Goal: Task Accomplishment & Management: Complete application form

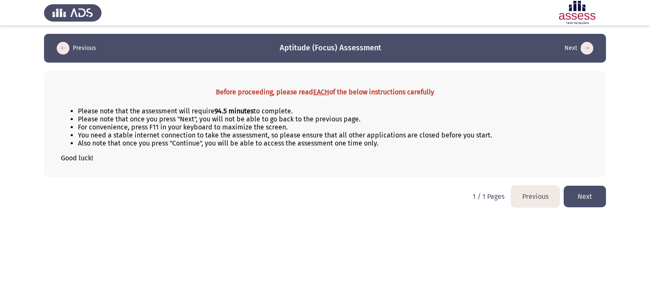
click at [594, 199] on button "Next" at bounding box center [585, 197] width 42 height 22
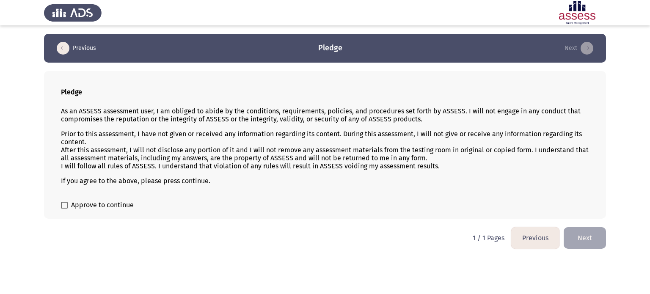
click at [375, 155] on p "Prior to this assessment, I have not given or received any information regardin…" at bounding box center [325, 150] width 528 height 40
click at [67, 203] on span at bounding box center [64, 205] width 7 height 7
click at [64, 209] on input "Approve to continue" at bounding box center [64, 209] width 0 height 0
checkbox input "true"
click at [574, 235] on button "Next" at bounding box center [585, 238] width 42 height 22
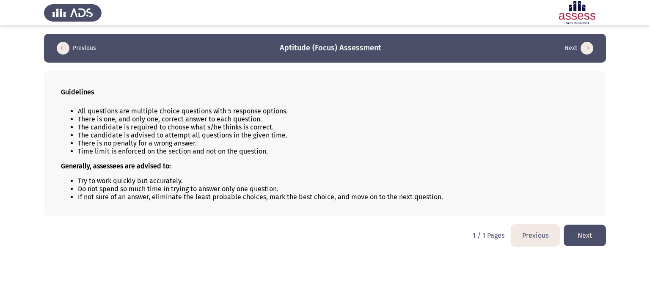
click at [584, 236] on button "Next" at bounding box center [585, 236] width 42 height 22
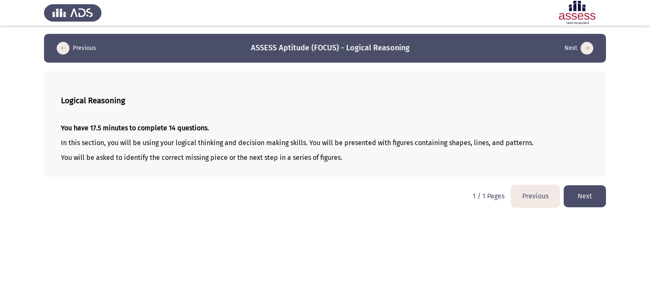
click at [579, 202] on button "Next" at bounding box center [585, 196] width 42 height 22
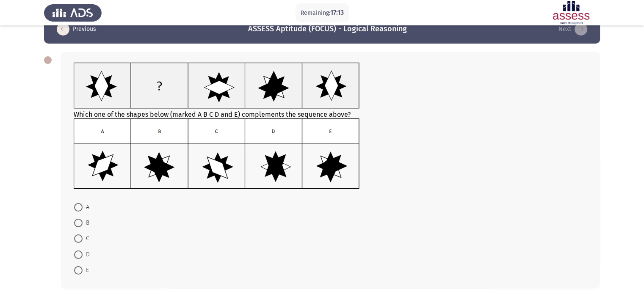
scroll to position [19, 0]
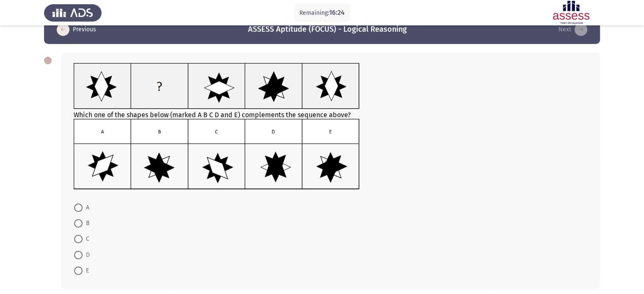
click at [84, 206] on span "A" at bounding box center [86, 208] width 7 height 10
click at [83, 206] on input "A" at bounding box center [78, 208] width 8 height 8
radio input "true"
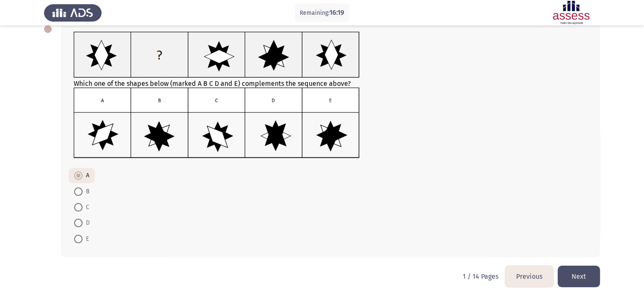
click at [581, 281] on button "Next" at bounding box center [579, 277] width 42 height 22
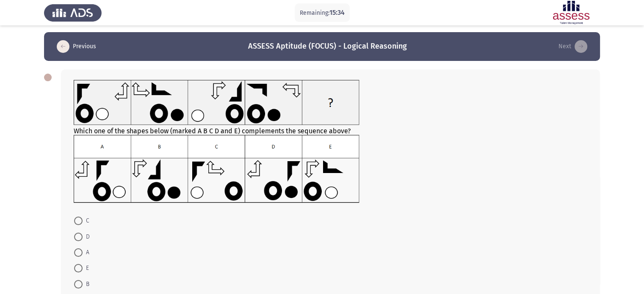
scroll to position [16, 0]
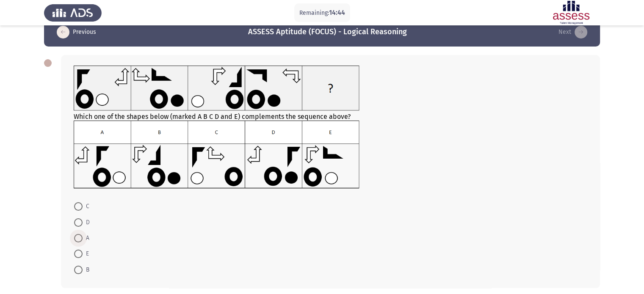
click at [78, 240] on span at bounding box center [78, 238] width 8 height 8
click at [78, 240] on input "A" at bounding box center [78, 238] width 8 height 8
radio input "true"
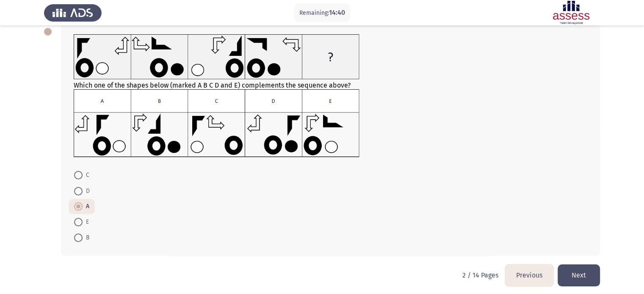
scroll to position [49, 0]
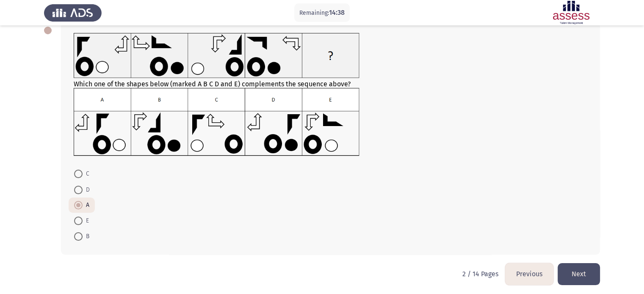
click at [591, 269] on button "Next" at bounding box center [579, 274] width 42 height 22
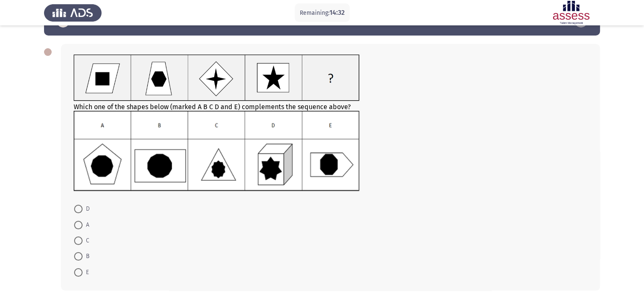
scroll to position [28, 0]
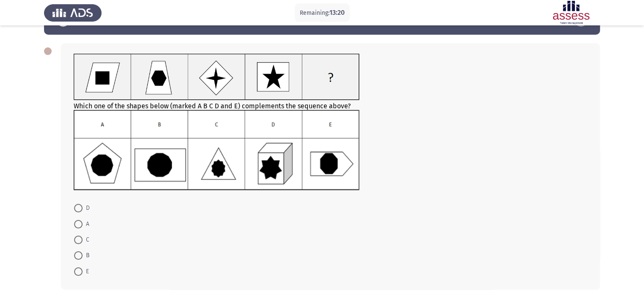
click at [80, 238] on span at bounding box center [78, 240] width 8 height 8
click at [80, 238] on input "C" at bounding box center [78, 240] width 8 height 8
radio input "true"
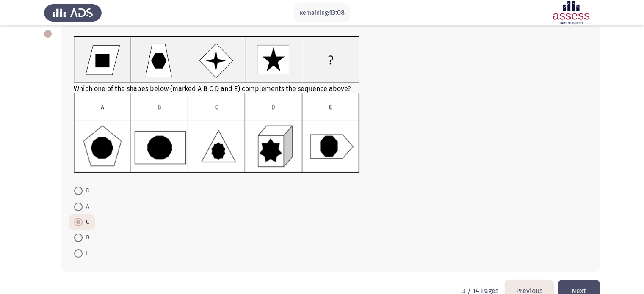
scroll to position [46, 0]
click at [81, 238] on span at bounding box center [78, 237] width 8 height 8
click at [81, 238] on input "B" at bounding box center [78, 237] width 8 height 8
radio input "true"
click at [575, 284] on button "Next" at bounding box center [579, 291] width 42 height 22
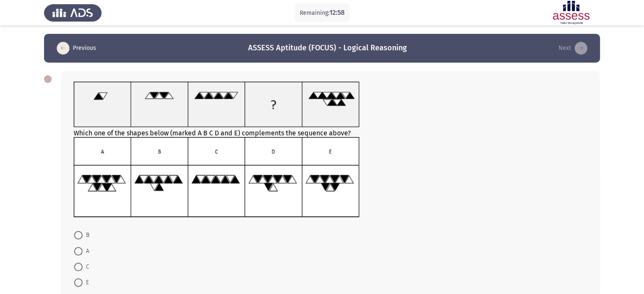
scroll to position [17, 0]
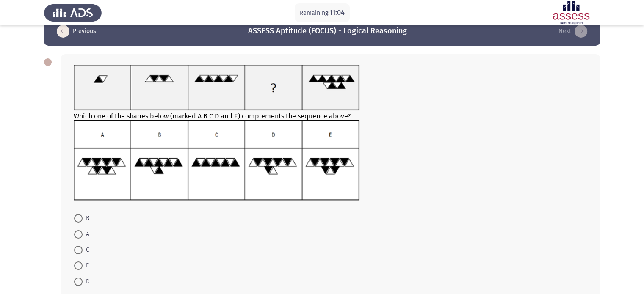
click at [78, 278] on span at bounding box center [78, 282] width 8 height 8
click at [78, 278] on input "D" at bounding box center [78, 282] width 8 height 8
radio input "true"
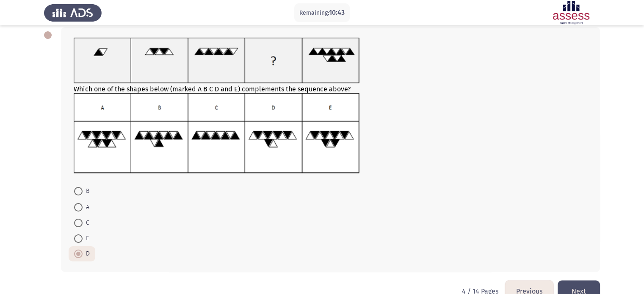
scroll to position [64, 0]
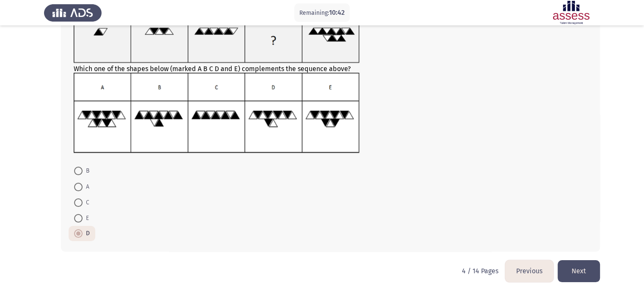
click at [586, 274] on button "Next" at bounding box center [579, 271] width 42 height 22
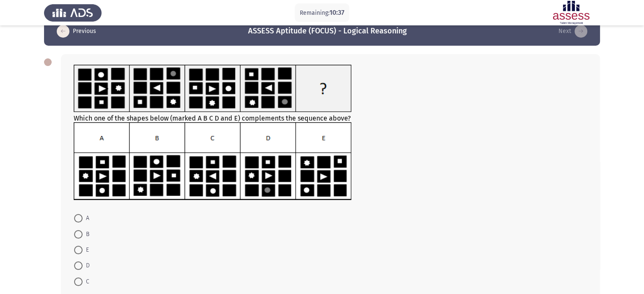
scroll to position [19, 0]
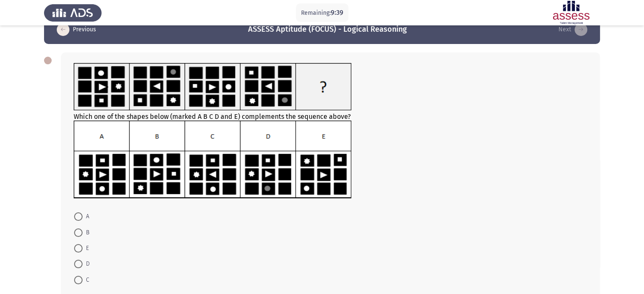
click at [80, 220] on span at bounding box center [78, 217] width 8 height 8
click at [80, 220] on input "A" at bounding box center [78, 217] width 8 height 8
radio input "true"
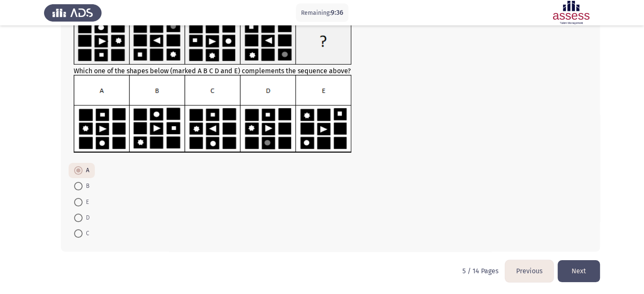
click at [578, 272] on button "Next" at bounding box center [579, 271] width 42 height 22
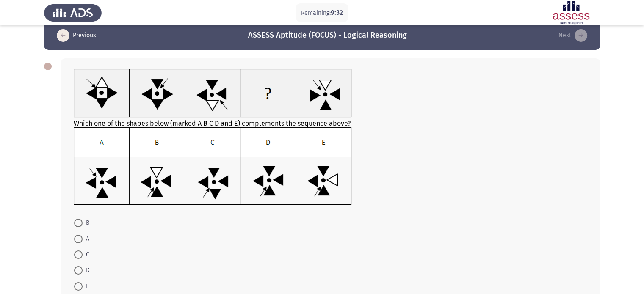
scroll to position [18, 0]
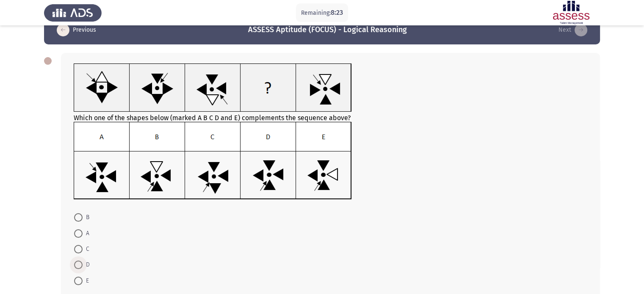
click at [80, 267] on span at bounding box center [78, 265] width 8 height 8
click at [80, 267] on input "D" at bounding box center [78, 265] width 8 height 8
radio input "true"
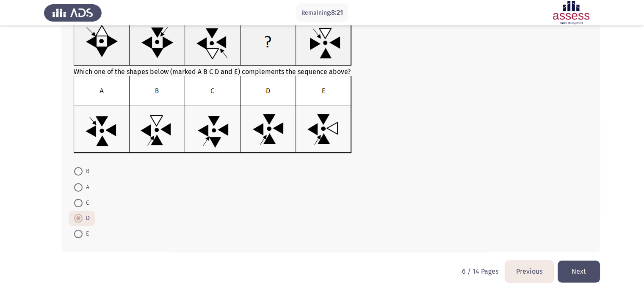
click at [608, 276] on html "Remaining: 8:21 Previous ASSESS Aptitude (FOCUS) - Logical Reasoning Next Which…" at bounding box center [322, 115] width 644 height 359
click at [594, 273] on button "Next" at bounding box center [579, 272] width 42 height 22
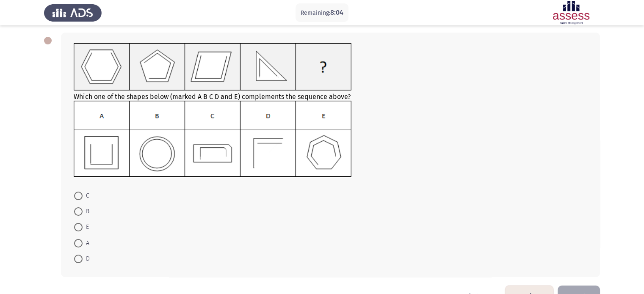
scroll to position [47, 0]
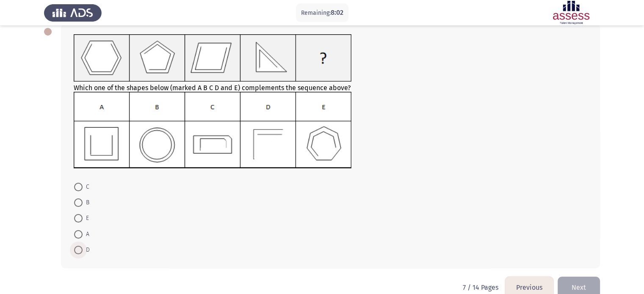
click at [76, 249] on span at bounding box center [78, 250] width 8 height 8
click at [76, 249] on input "D" at bounding box center [78, 250] width 8 height 8
radio input "true"
click at [576, 284] on button "Next" at bounding box center [579, 287] width 42 height 22
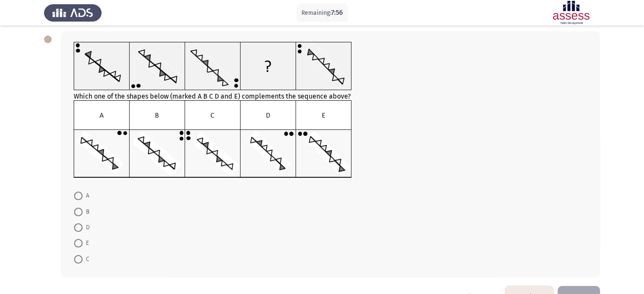
scroll to position [45, 0]
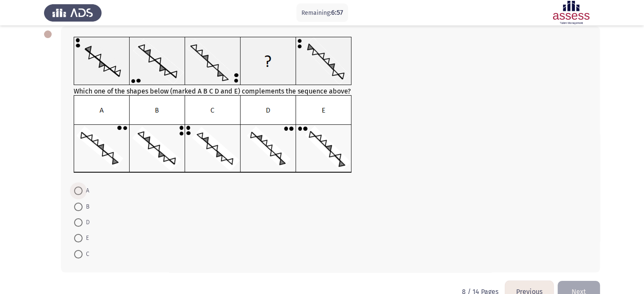
click at [79, 193] on span at bounding box center [78, 191] width 8 height 8
click at [79, 193] on input "A" at bounding box center [78, 191] width 8 height 8
radio input "true"
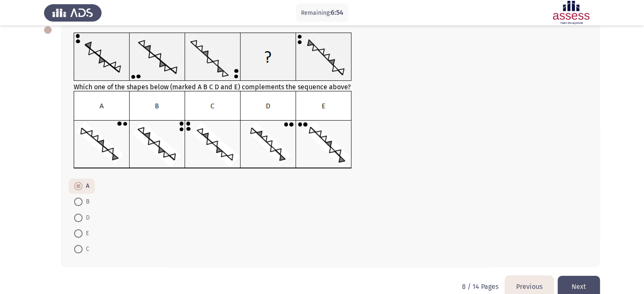
scroll to position [49, 0]
click at [577, 279] on button "Next" at bounding box center [579, 287] width 42 height 22
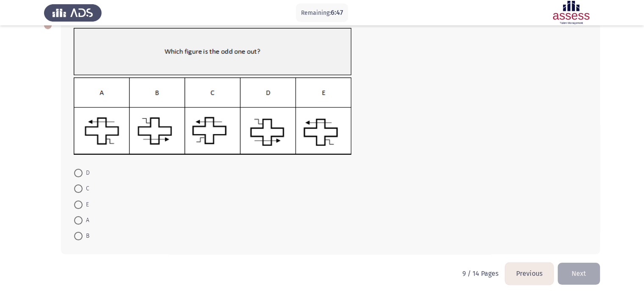
scroll to position [54, 0]
click at [77, 189] on span at bounding box center [78, 188] width 8 height 8
click at [77, 189] on input "C" at bounding box center [78, 188] width 8 height 8
radio input "true"
click at [583, 269] on button "Next" at bounding box center [579, 273] width 42 height 22
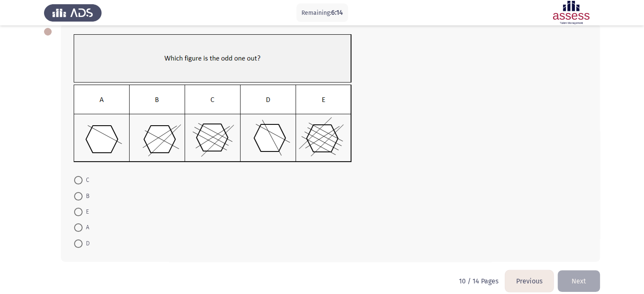
scroll to position [47, 0]
click at [81, 241] on span at bounding box center [78, 244] width 8 height 8
click at [81, 241] on input "D" at bounding box center [78, 244] width 8 height 8
radio input "true"
click at [579, 282] on button "Next" at bounding box center [579, 281] width 42 height 22
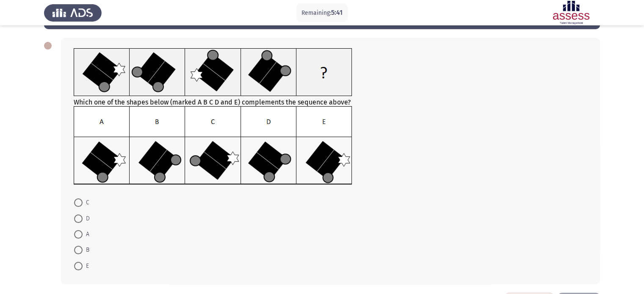
scroll to position [34, 0]
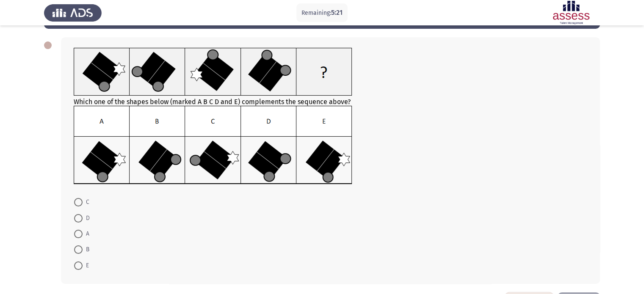
click at [80, 145] on img at bounding box center [213, 145] width 279 height 79
click at [80, 234] on span at bounding box center [78, 234] width 8 height 8
click at [80, 234] on input "A" at bounding box center [78, 234] width 8 height 8
radio input "true"
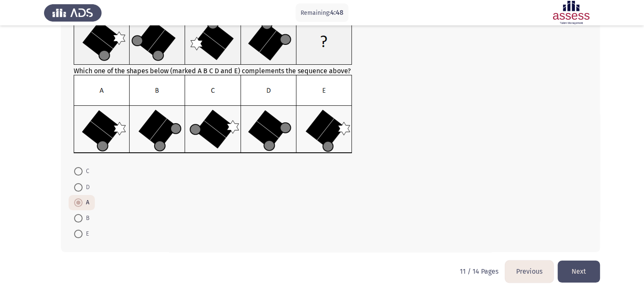
click at [584, 267] on button "Next" at bounding box center [579, 272] width 42 height 22
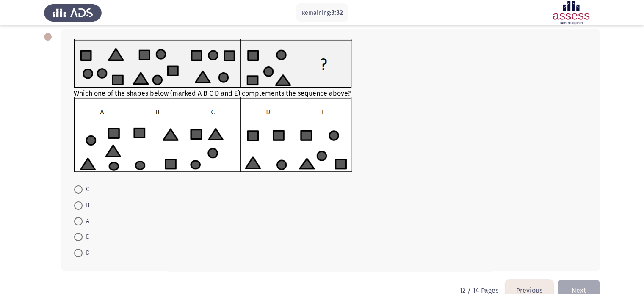
scroll to position [44, 0]
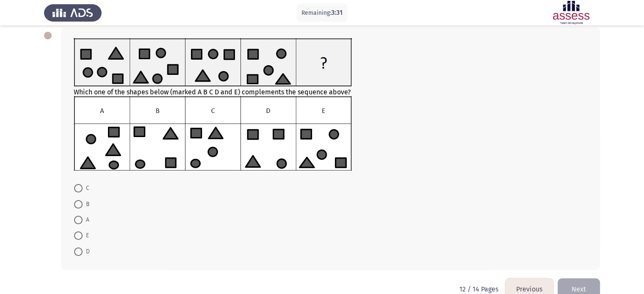
click at [71, 232] on mat-radio-button "E" at bounding box center [82, 236] width 26 height 16
click at [85, 236] on span "E" at bounding box center [86, 236] width 6 height 10
click at [83, 236] on input "E" at bounding box center [78, 236] width 8 height 8
radio input "true"
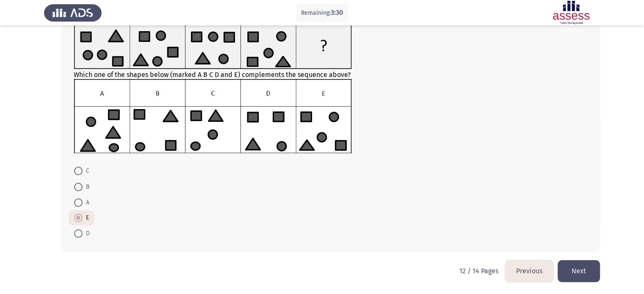
click at [593, 271] on button "Next" at bounding box center [579, 271] width 42 height 22
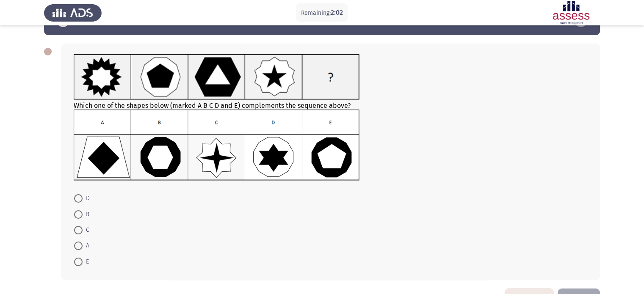
scroll to position [27, 0]
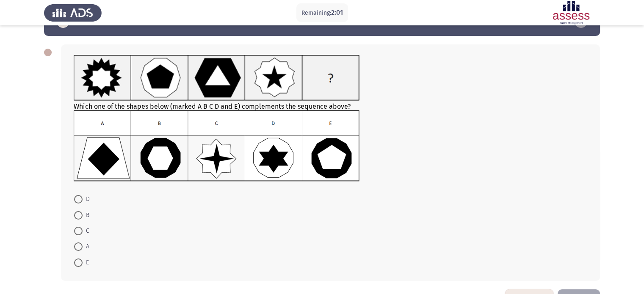
click at [80, 232] on span at bounding box center [78, 231] width 8 height 8
click at [80, 232] on input "C" at bounding box center [78, 231] width 8 height 8
radio input "true"
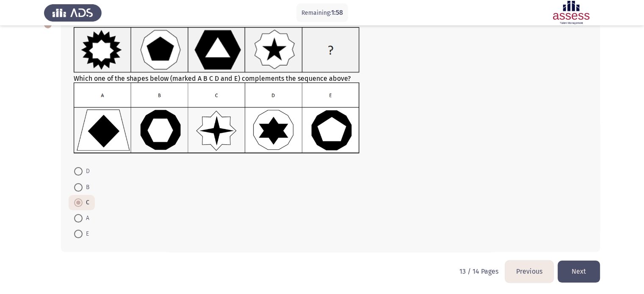
click at [567, 268] on button "Next" at bounding box center [579, 272] width 42 height 22
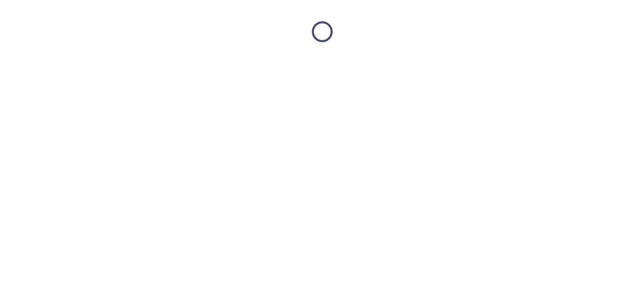
scroll to position [0, 0]
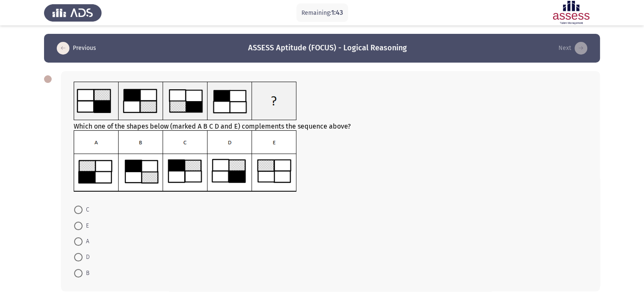
click at [78, 260] on span at bounding box center [78, 257] width 8 height 8
click at [78, 260] on input "D" at bounding box center [78, 257] width 8 height 8
radio input "true"
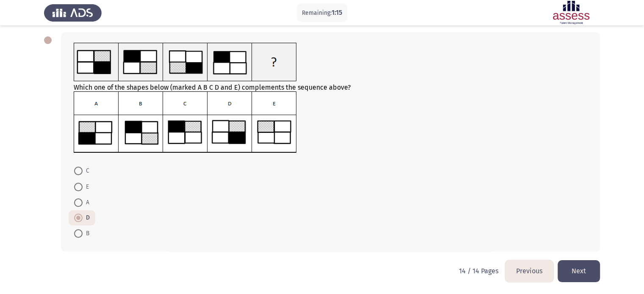
click at [569, 265] on button "Next" at bounding box center [579, 271] width 42 height 22
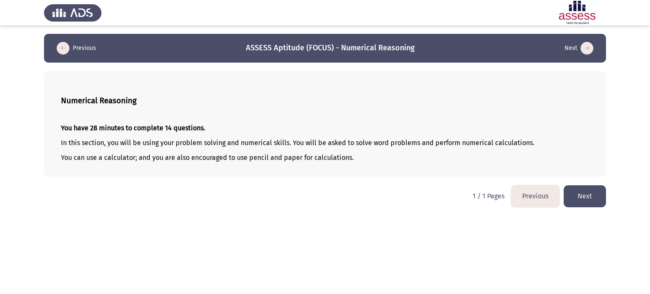
click at [595, 199] on button "Next" at bounding box center [585, 196] width 42 height 22
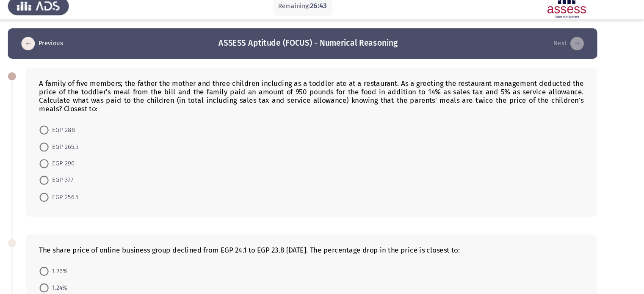
drag, startPoint x: 107, startPoint y: 109, endPoint x: 90, endPoint y: 99, distance: 20.0
click at [90, 99] on div "A family of five members; the father the mother and three children including as…" at bounding box center [331, 98] width 514 height 32
click at [76, 83] on div "A family of five members; the father the mother and three children including as…" at bounding box center [331, 98] width 514 height 32
drag, startPoint x: 76, startPoint y: 83, endPoint x: 106, endPoint y: 94, distance: 32.2
click at [105, 94] on div "A family of five members; the father the mother and three children including as…" at bounding box center [331, 98] width 514 height 32
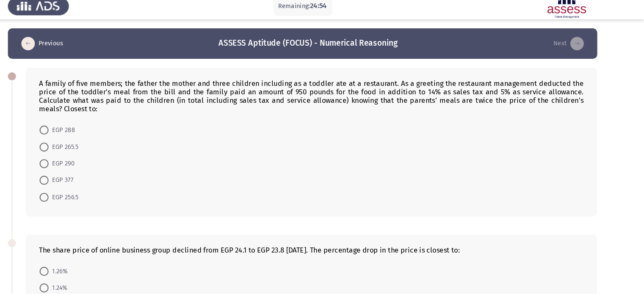
click at [82, 176] on span at bounding box center [78, 177] width 8 height 8
click at [82, 176] on input "EGP 377" at bounding box center [78, 177] width 8 height 8
radio input "true"
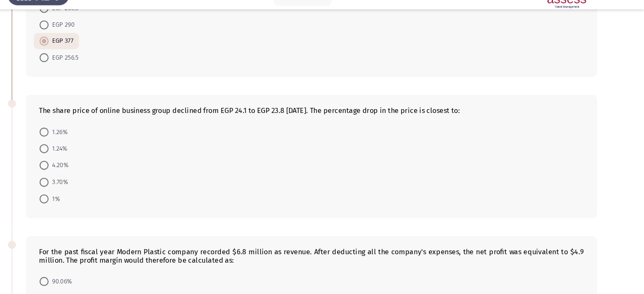
scroll to position [137, 0]
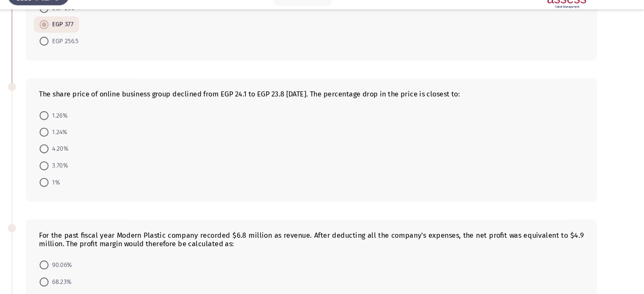
click at [83, 138] on span "1.24%" at bounding box center [91, 141] width 17 height 10
click at [83, 138] on input "1.24%" at bounding box center [78, 141] width 8 height 8
radio input "true"
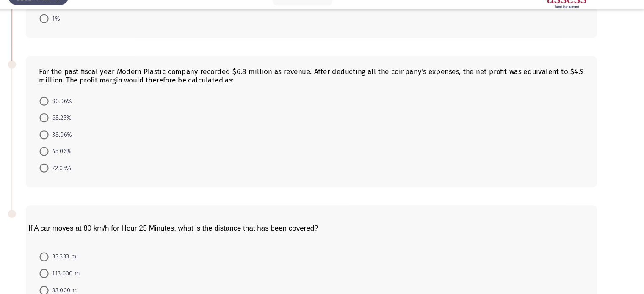
scroll to position [291, 0]
click at [85, 171] on span "72.06%" at bounding box center [93, 175] width 21 height 10
click at [83, 171] on input "72.06%" at bounding box center [78, 175] width 8 height 8
radio input "true"
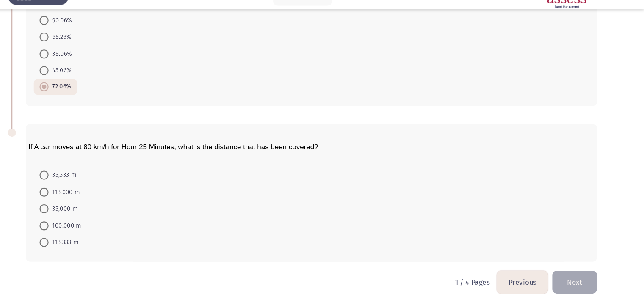
scroll to position [378, 0]
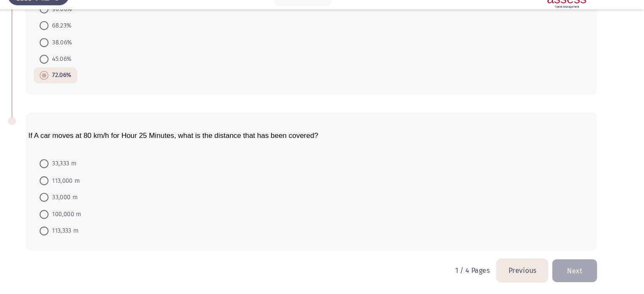
click at [76, 187] on span at bounding box center [78, 187] width 8 height 8
click at [76, 187] on input "113,000 m" at bounding box center [78, 187] width 8 height 8
radio input "true"
click at [582, 273] on button "Next" at bounding box center [579, 272] width 42 height 22
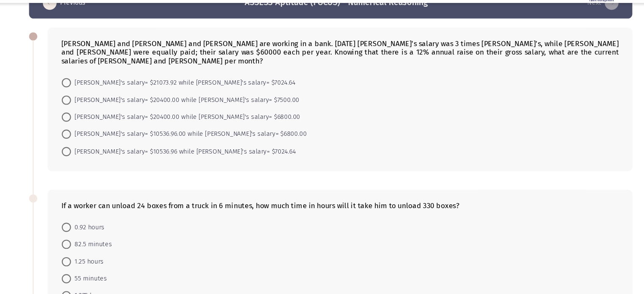
scroll to position [22, 0]
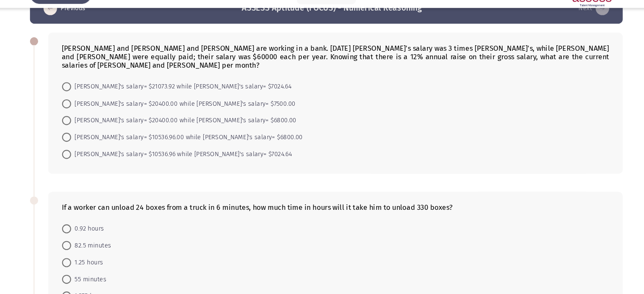
click at [75, 94] on label "[PERSON_NAME]'s salary= $21073.92 while [PERSON_NAME]'s salary= $7024.64" at bounding box center [181, 99] width 215 height 10
click at [75, 95] on input "[PERSON_NAME]'s salary= $21073.92 while [PERSON_NAME]'s salary= $7024.64" at bounding box center [78, 99] width 8 height 8
radio input "true"
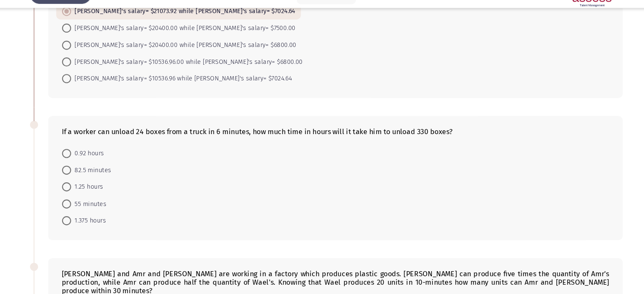
scroll to position [119, 0]
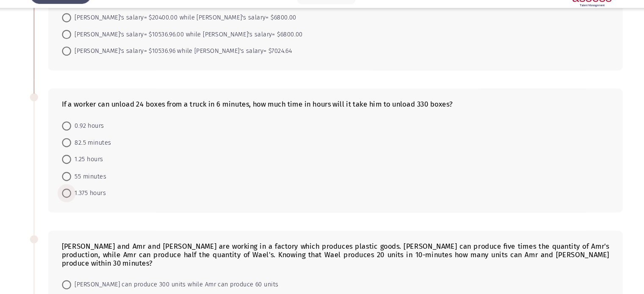
click at [81, 195] on span at bounding box center [78, 199] width 8 height 8
click at [81, 195] on input "1.375 hours" at bounding box center [78, 199] width 8 height 8
radio input "true"
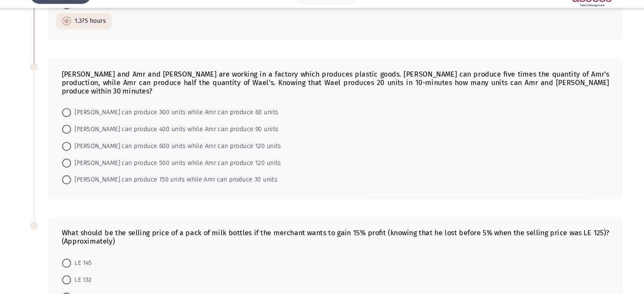
scroll to position [282, 0]
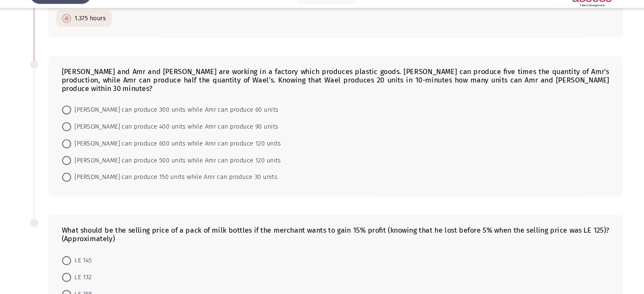
click at [75, 180] on span at bounding box center [78, 184] width 8 height 8
click at [75, 180] on input "[PERSON_NAME] can produce 150 units while Amr can produce 30 units" at bounding box center [78, 184] width 8 height 8
radio input "true"
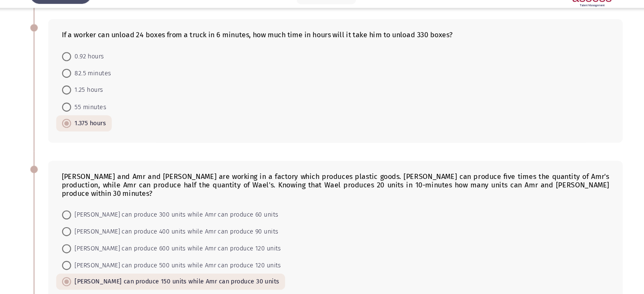
scroll to position [357, 0]
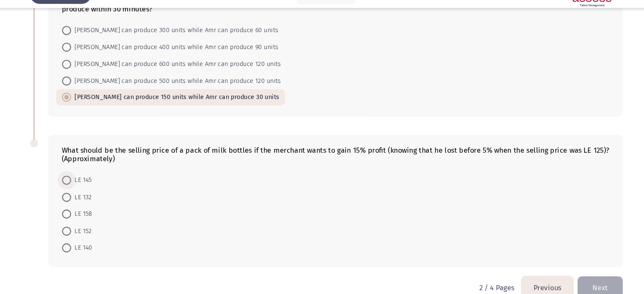
click at [80, 183] on span at bounding box center [78, 187] width 8 height 8
click at [80, 183] on input "LE 145" at bounding box center [78, 187] width 8 height 8
radio input "true"
click at [86, 229] on span "LE 152" at bounding box center [92, 234] width 19 height 10
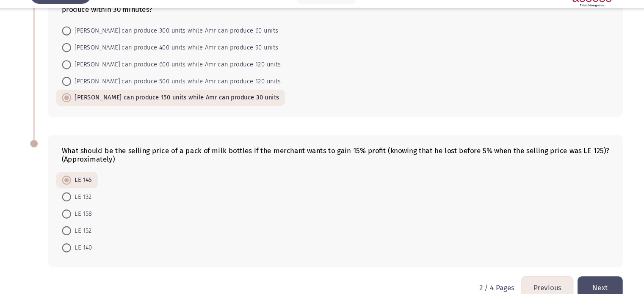
click at [83, 230] on input "LE 152" at bounding box center [78, 234] width 8 height 8
radio input "true"
click at [577, 277] on button "Next" at bounding box center [579, 288] width 42 height 22
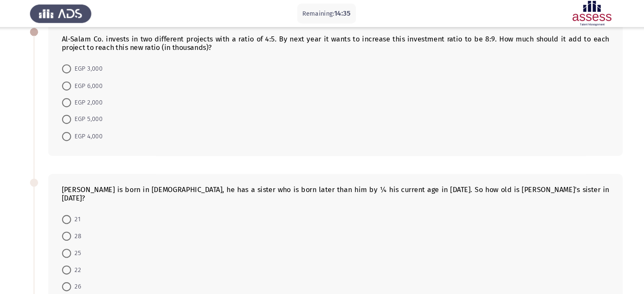
scroll to position [0, 0]
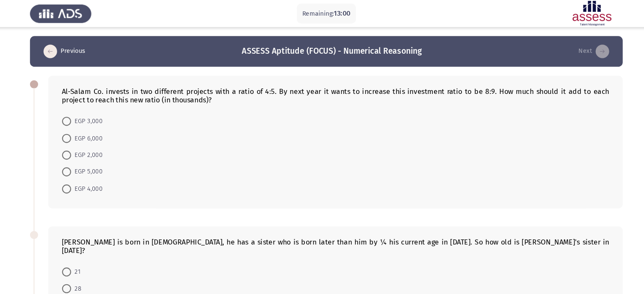
click at [75, 177] on span at bounding box center [78, 177] width 8 height 8
click at [75, 177] on input "EGP 4,000" at bounding box center [78, 177] width 8 height 8
radio input "true"
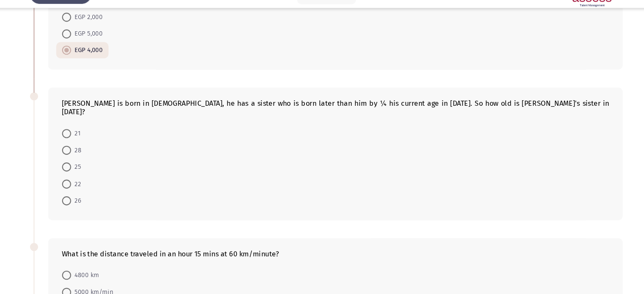
scroll to position [111, 0]
click at [84, 138] on span "21" at bounding box center [87, 143] width 9 height 10
click at [83, 139] on input "21" at bounding box center [78, 143] width 8 height 8
radio input "true"
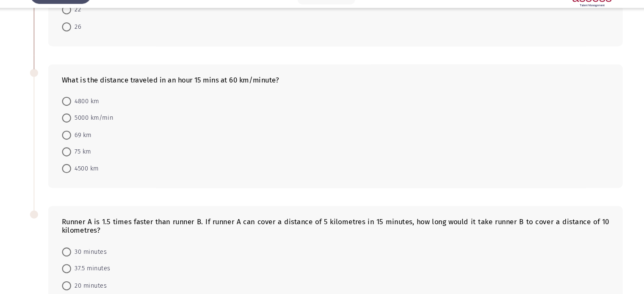
scroll to position [274, 0]
click at [81, 172] on span at bounding box center [78, 176] width 8 height 8
click at [81, 172] on input "4500 km" at bounding box center [78, 176] width 8 height 8
radio input "true"
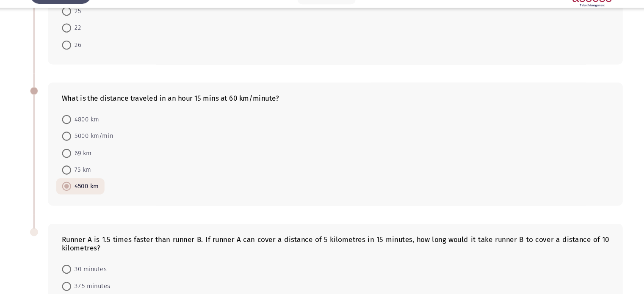
scroll to position [349, 0]
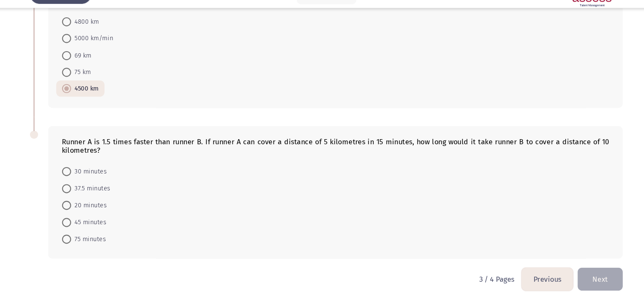
click at [91, 223] on mat-radio-button "45 minutes" at bounding box center [95, 226] width 52 height 16
click at [93, 222] on span "45 minutes" at bounding box center [99, 227] width 33 height 10
click at [83, 223] on input "45 minutes" at bounding box center [78, 227] width 8 height 8
radio input "true"
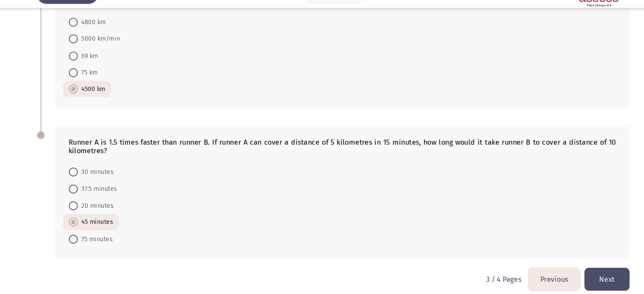
click at [583, 269] on button "Next" at bounding box center [579, 280] width 42 height 22
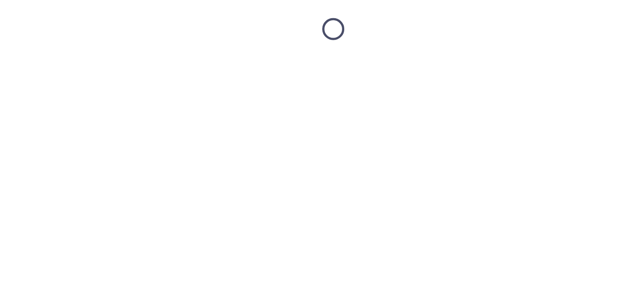
scroll to position [12, 0]
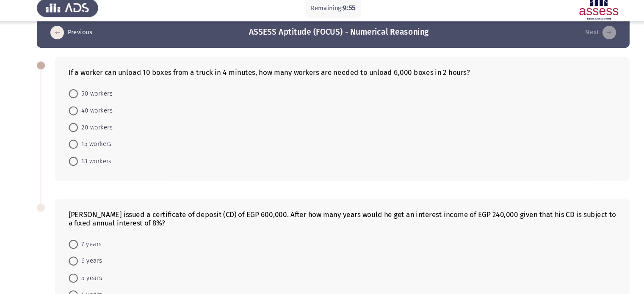
click at [280, 133] on form "50 workers 40 workers 20 workers 15 workers 13 workers" at bounding box center [331, 125] width 514 height 79
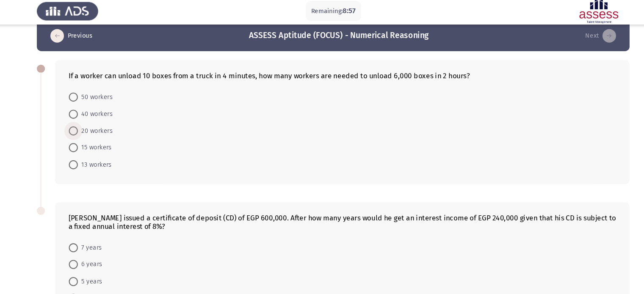
click at [80, 122] on span at bounding box center [78, 125] width 8 height 8
click at [80, 122] on input "20 workers" at bounding box center [78, 125] width 8 height 8
radio input "true"
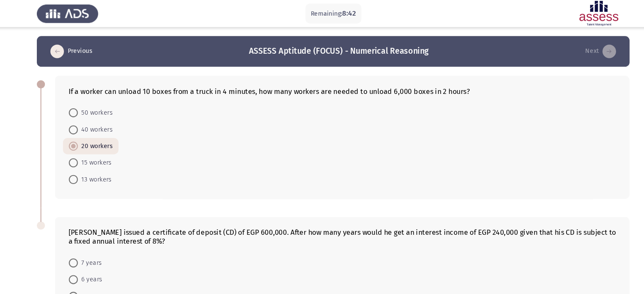
scroll to position [76, 0]
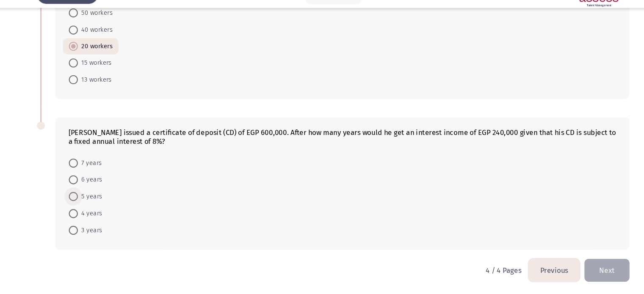
click at [80, 204] on span at bounding box center [78, 202] width 8 height 8
click at [80, 204] on input "5 years" at bounding box center [78, 202] width 8 height 8
radio input "true"
click at [587, 268] on button "Next" at bounding box center [579, 272] width 42 height 22
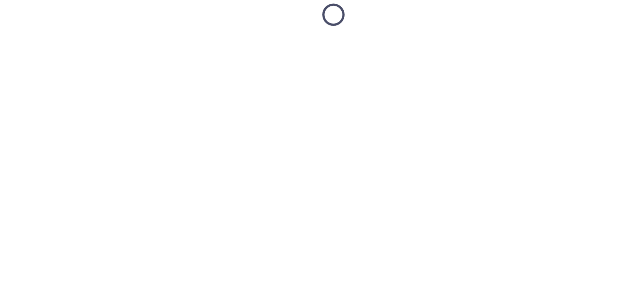
scroll to position [0, 0]
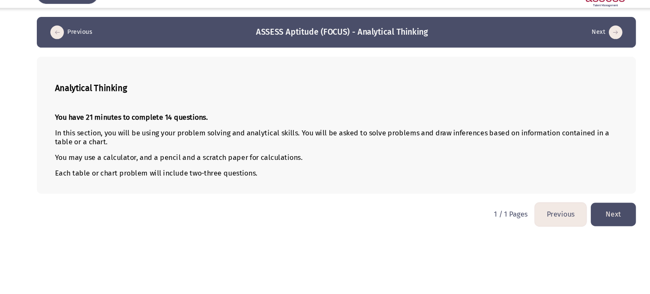
click at [577, 219] on button "Next" at bounding box center [585, 219] width 42 height 22
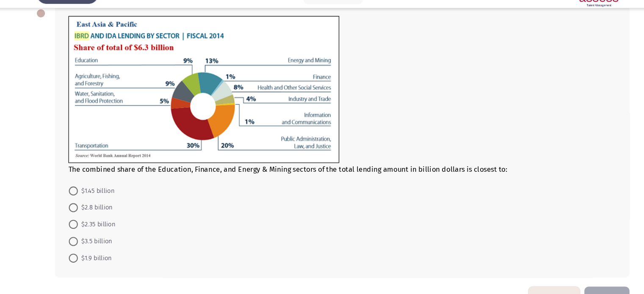
scroll to position [50, 0]
click at [80, 197] on span at bounding box center [78, 196] width 8 height 8
click at [80, 197] on input "$1.45 billion" at bounding box center [78, 196] width 8 height 8
radio input "true"
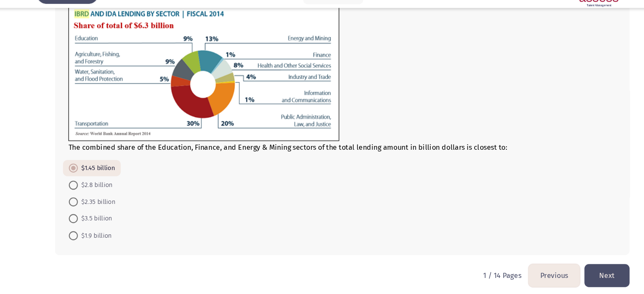
scroll to position [71, 0]
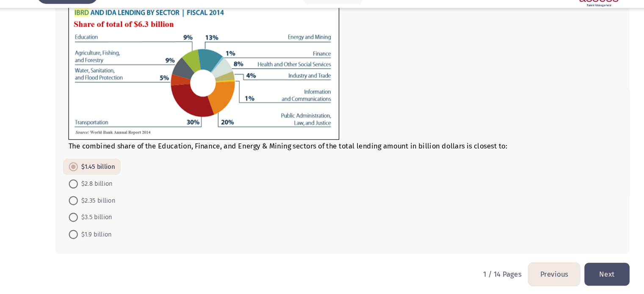
click at [568, 268] on button "Next" at bounding box center [579, 276] width 42 height 22
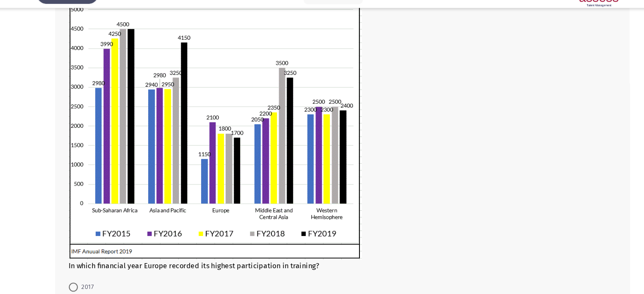
scroll to position [130, 0]
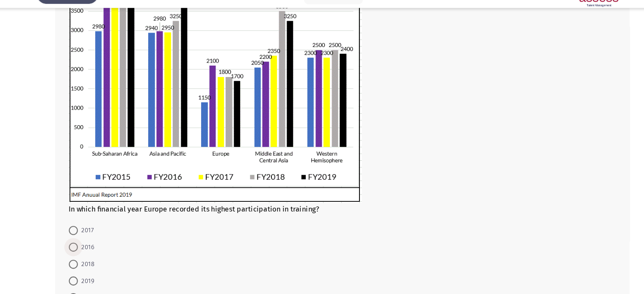
click at [81, 249] on span at bounding box center [78, 250] width 8 height 8
click at [81, 249] on input "2016" at bounding box center [78, 250] width 8 height 8
radio input "true"
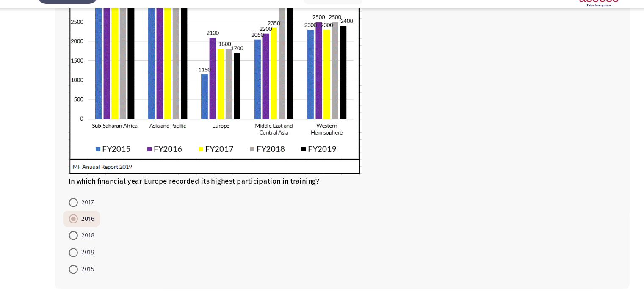
scroll to position [192, 0]
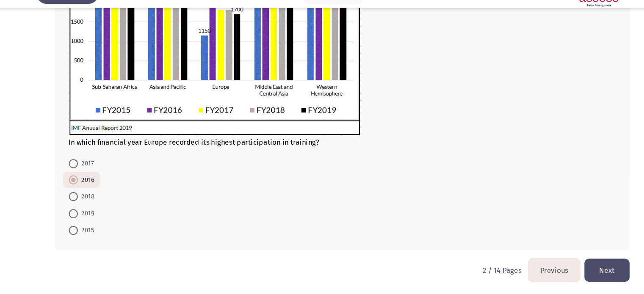
click at [571, 264] on button "Next" at bounding box center [579, 272] width 42 height 22
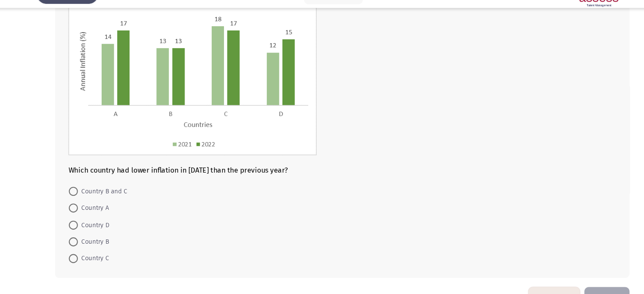
scroll to position [74, 0]
click at [81, 244] on span at bounding box center [78, 244] width 8 height 8
click at [81, 244] on input "Country B" at bounding box center [78, 244] width 8 height 8
radio input "true"
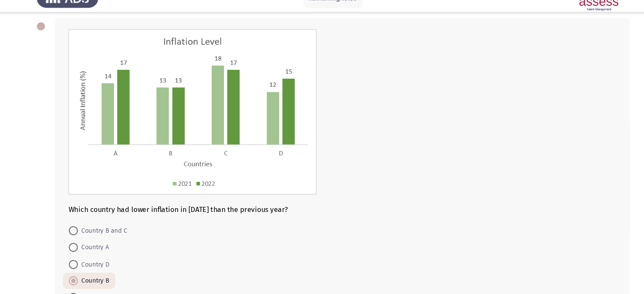
scroll to position [59, 0]
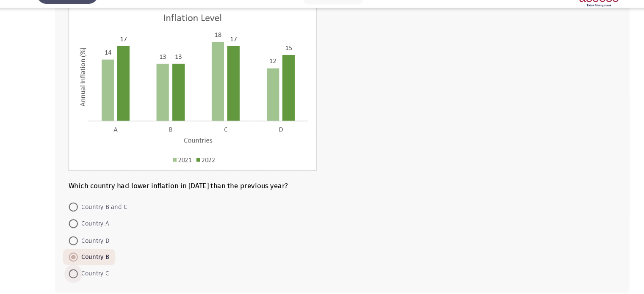
click at [77, 272] on span at bounding box center [78, 275] width 8 height 8
click at [77, 272] on input "Country C" at bounding box center [78, 275] width 8 height 8
radio input "true"
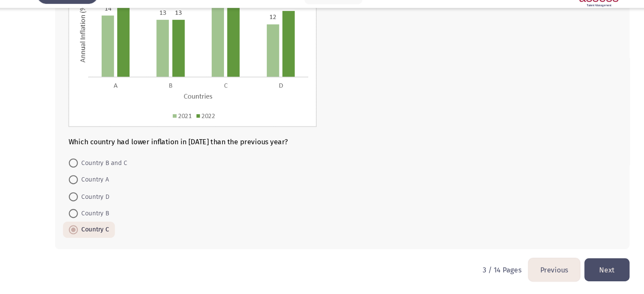
scroll to position [100, 0]
click at [583, 265] on button "Next" at bounding box center [579, 271] width 42 height 22
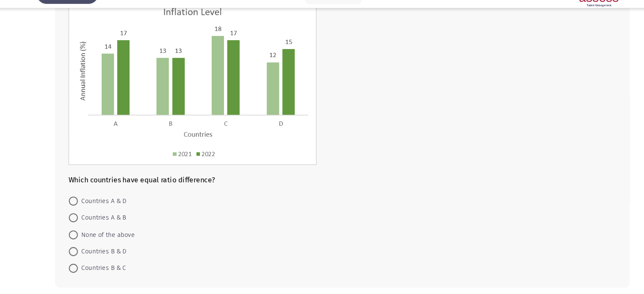
scroll to position [65, 0]
click at [78, 205] on span at bounding box center [78, 206] width 8 height 8
click at [78, 205] on input "Countries A & D" at bounding box center [78, 206] width 8 height 8
radio input "true"
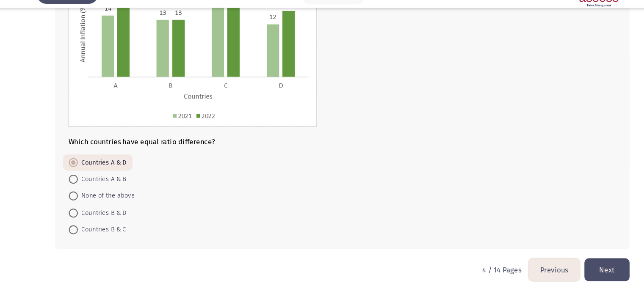
click at [577, 266] on button "Next" at bounding box center [579, 271] width 42 height 22
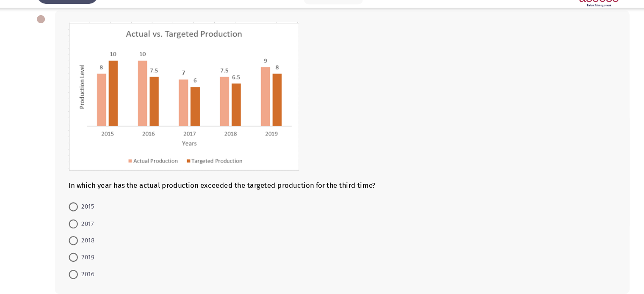
scroll to position [49, 0]
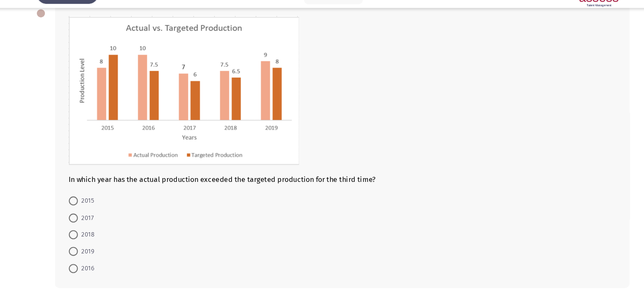
click at [82, 243] on mat-radio-button "2018" at bounding box center [86, 238] width 35 height 16
click at [80, 241] on span at bounding box center [78, 238] width 8 height 8
click at [80, 241] on input "2018" at bounding box center [78, 238] width 8 height 8
radio input "true"
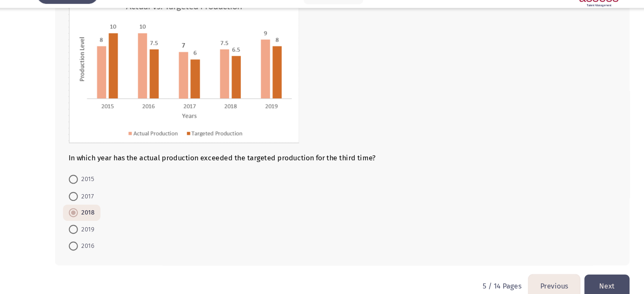
scroll to position [73, 0]
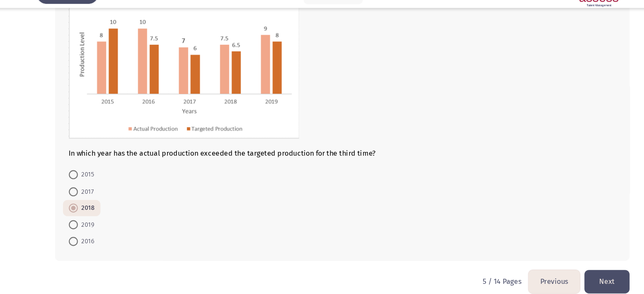
click at [577, 284] on button "Next" at bounding box center [579, 282] width 42 height 22
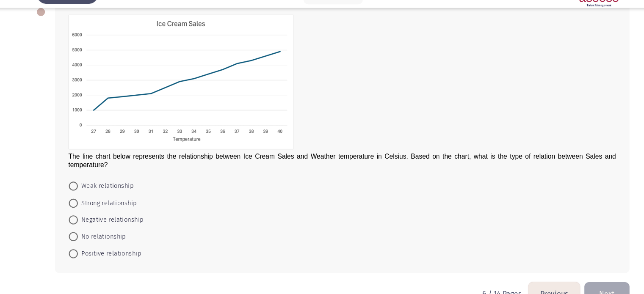
scroll to position [50, 0]
click at [80, 206] on span at bounding box center [78, 208] width 8 height 8
click at [80, 206] on input "Strong relationship" at bounding box center [78, 208] width 8 height 8
radio input "true"
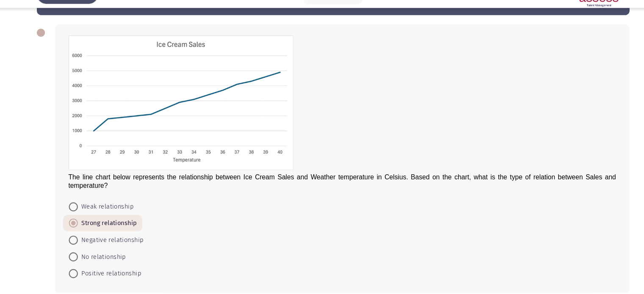
scroll to position [71, 0]
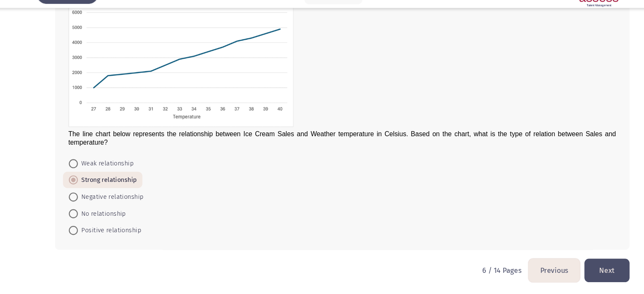
click at [579, 264] on button "Next" at bounding box center [579, 272] width 42 height 22
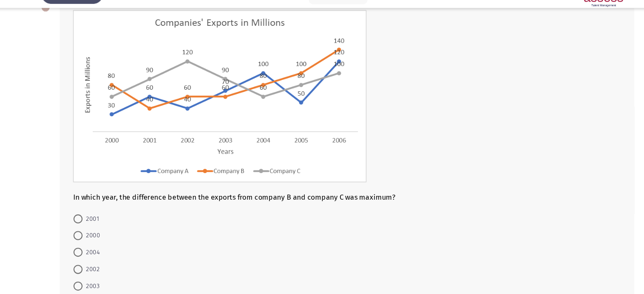
scroll to position [55, 0]
click at [80, 268] on span at bounding box center [78, 270] width 8 height 8
click at [80, 268] on input "2002" at bounding box center [78, 270] width 8 height 8
radio input "true"
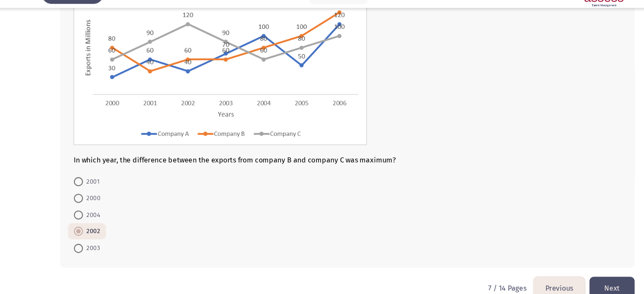
scroll to position [106, 0]
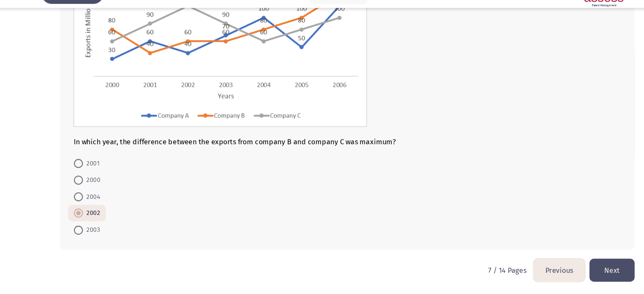
click at [573, 262] on button "Next" at bounding box center [579, 272] width 42 height 22
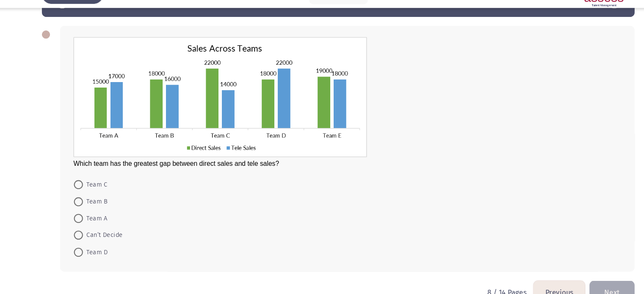
scroll to position [29, 0]
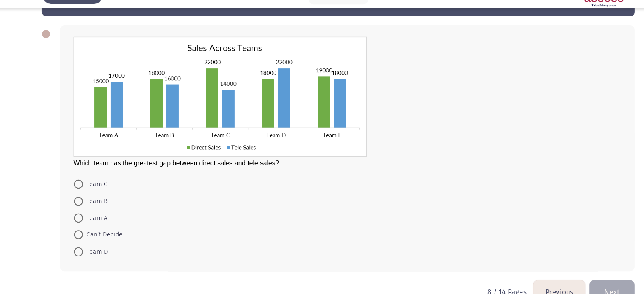
click at [81, 192] on span at bounding box center [78, 191] width 8 height 8
click at [81, 192] on input "Team C" at bounding box center [78, 191] width 8 height 8
radio input "true"
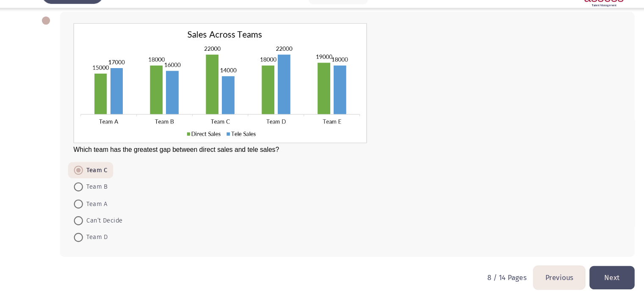
scroll to position [42, 0]
click at [576, 276] on button "Next" at bounding box center [579, 278] width 42 height 22
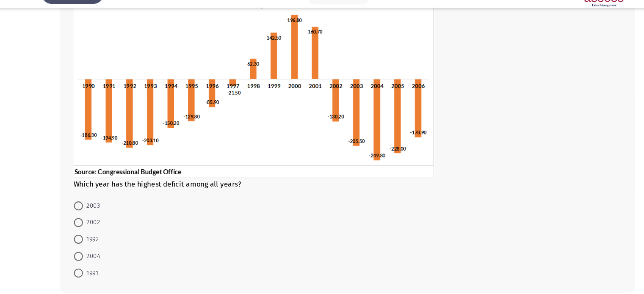
scroll to position [69, 0]
click at [85, 257] on span "2004" at bounding box center [91, 258] width 16 height 10
click at [83, 257] on input "2004" at bounding box center [78, 258] width 8 height 8
radio input "true"
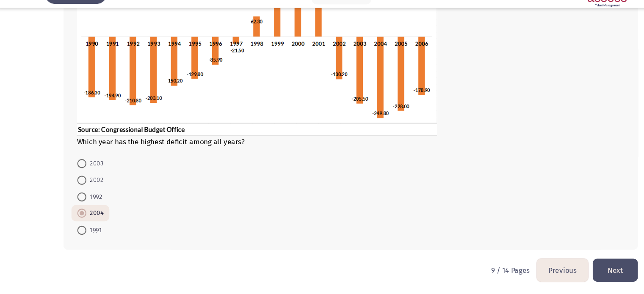
scroll to position [108, 0]
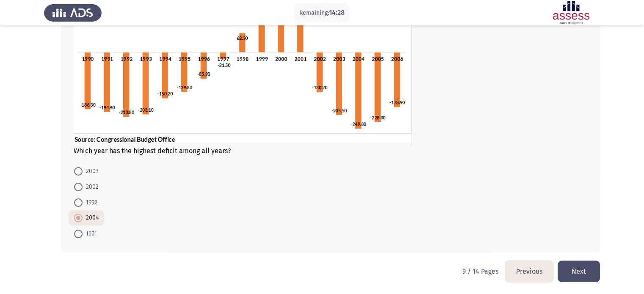
click at [588, 269] on button "Next" at bounding box center [579, 272] width 42 height 22
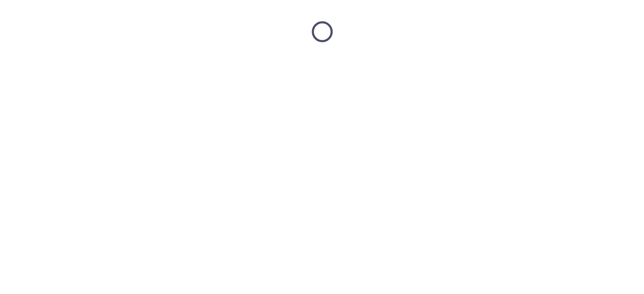
scroll to position [0, 0]
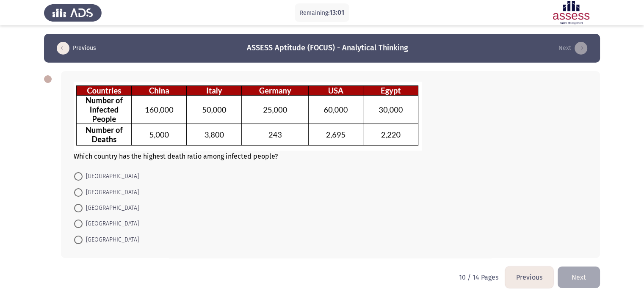
click at [89, 236] on span "[GEOGRAPHIC_DATA]" at bounding box center [111, 240] width 56 height 10
click at [83, 236] on input "[GEOGRAPHIC_DATA]" at bounding box center [78, 240] width 8 height 8
radio input "true"
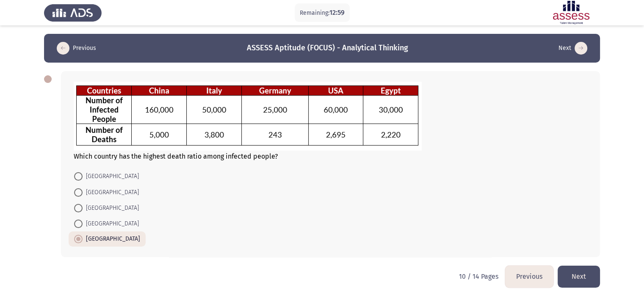
scroll to position [5, 0]
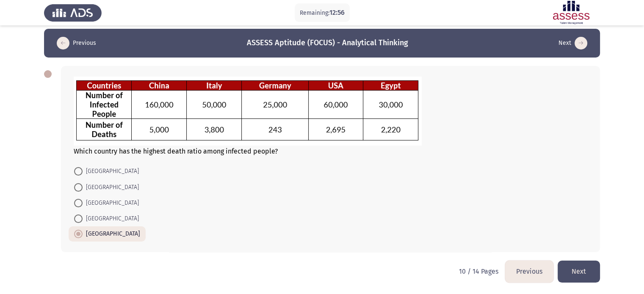
click at [576, 268] on button "Next" at bounding box center [579, 272] width 42 height 22
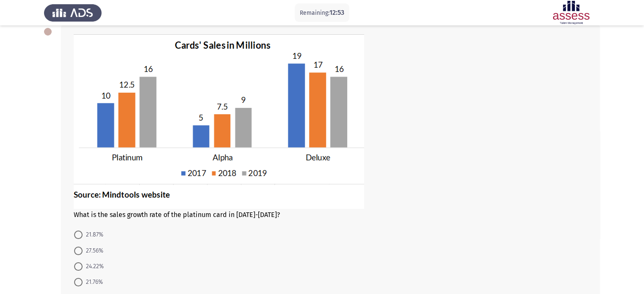
scroll to position [70, 0]
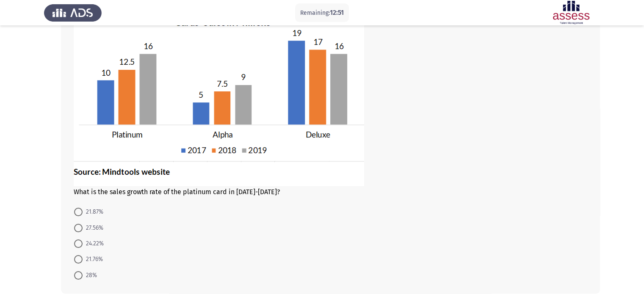
click at [469, 202] on div "What is the sales growth rate of the platinum card in [DATE]-[DATE]? 21.87% 27.…" at bounding box center [330, 147] width 539 height 293
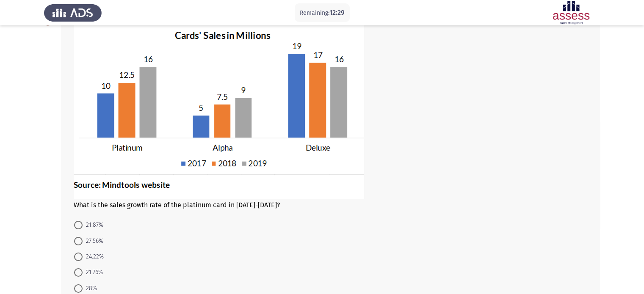
scroll to position [76, 0]
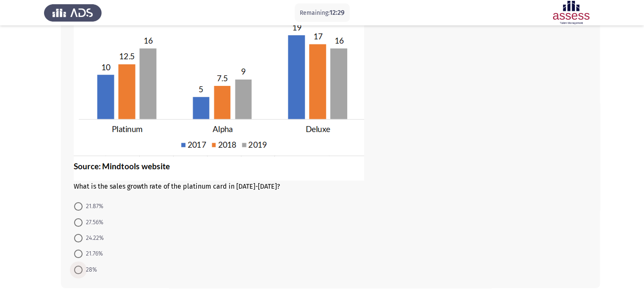
click at [93, 269] on span "28%" at bounding box center [90, 270] width 14 height 10
click at [83, 269] on input "28%" at bounding box center [78, 270] width 8 height 8
radio input "true"
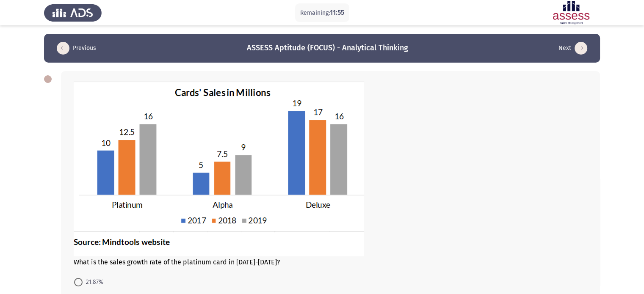
scroll to position [111, 0]
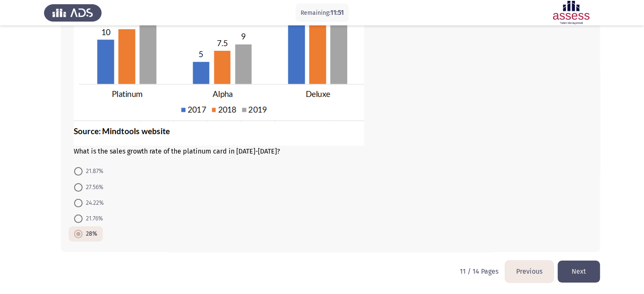
click at [587, 272] on button "Next" at bounding box center [579, 272] width 42 height 22
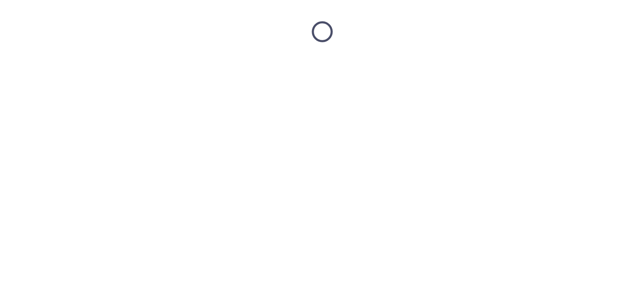
scroll to position [0, 0]
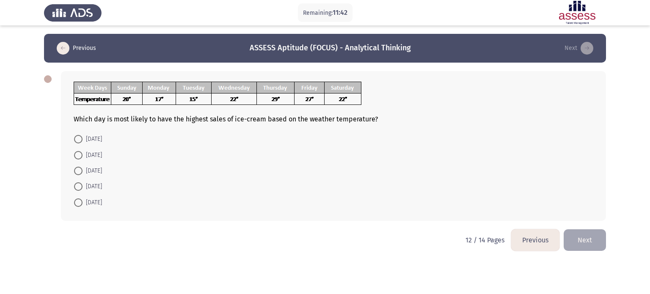
click at [80, 142] on span at bounding box center [78, 139] width 8 height 8
click at [80, 142] on input "[DATE]" at bounding box center [78, 139] width 8 height 8
radio input "true"
click at [596, 243] on button "Next" at bounding box center [585, 240] width 42 height 22
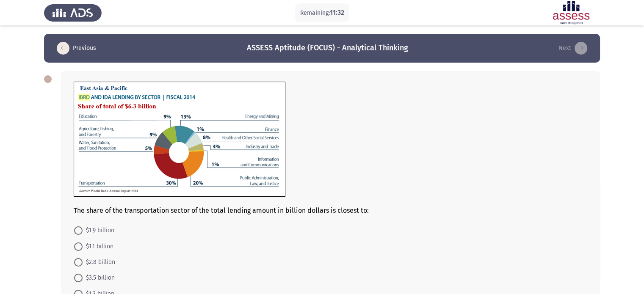
scroll to position [43, 0]
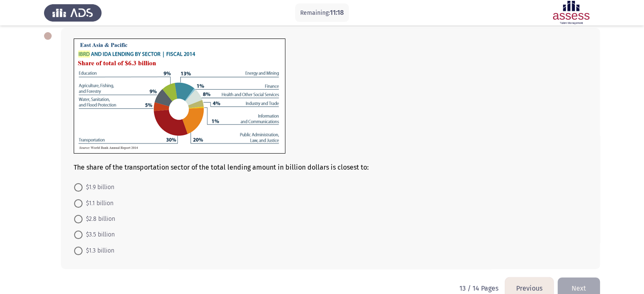
click at [78, 188] on span at bounding box center [78, 187] width 8 height 8
click at [78, 188] on input "$1.9 billion" at bounding box center [78, 187] width 8 height 8
radio input "true"
drag, startPoint x: 185, startPoint y: 169, endPoint x: 256, endPoint y: 158, distance: 71.1
click at [256, 158] on div "The share of the transportation sector of the total lending amount in billion d…" at bounding box center [331, 105] width 514 height 133
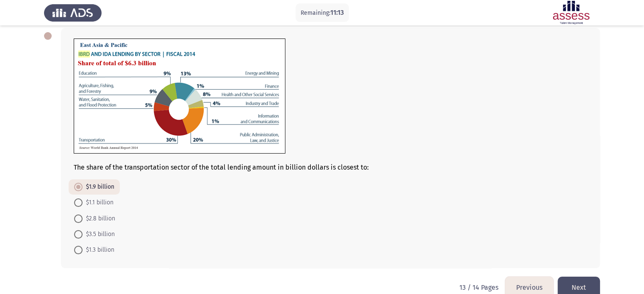
click at [282, 208] on form "$1.9 billion $1.1 billion $2.8 billion $3.5 billion $1.3 billion" at bounding box center [331, 218] width 514 height 78
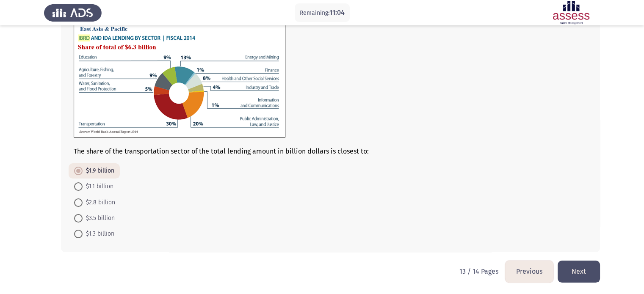
click at [578, 267] on button "Next" at bounding box center [579, 272] width 42 height 22
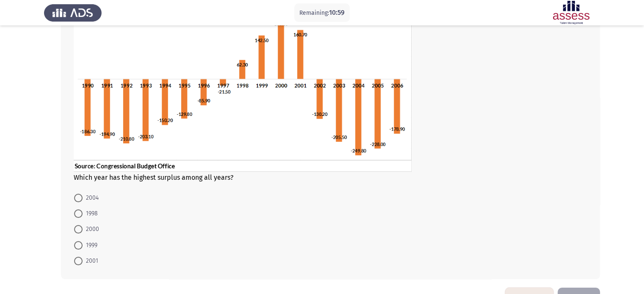
scroll to position [83, 0]
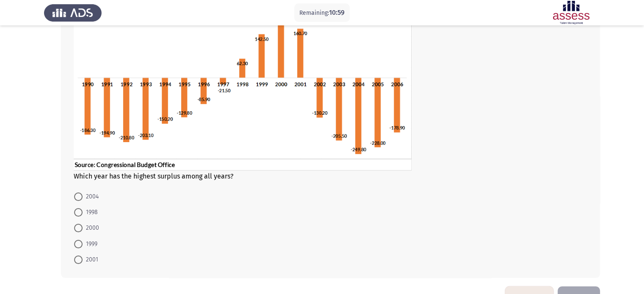
click at [77, 227] on span at bounding box center [78, 228] width 8 height 8
click at [77, 227] on input "2000" at bounding box center [78, 228] width 8 height 8
radio input "true"
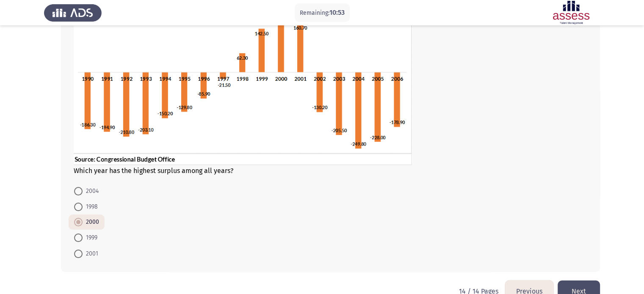
scroll to position [91, 0]
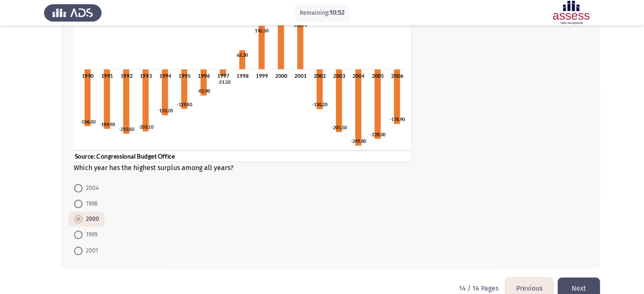
click at [591, 287] on button "Next" at bounding box center [579, 289] width 42 height 22
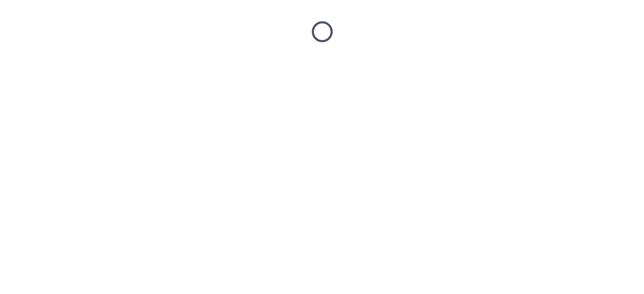
scroll to position [0, 0]
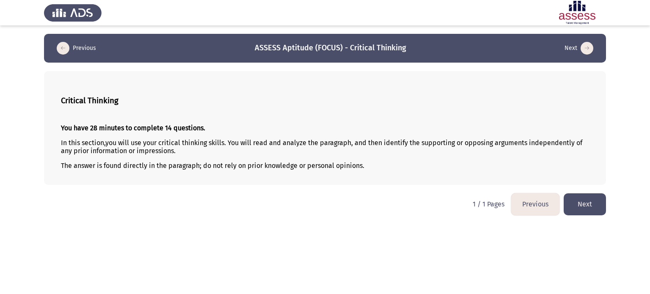
click at [585, 206] on button "Next" at bounding box center [585, 204] width 42 height 22
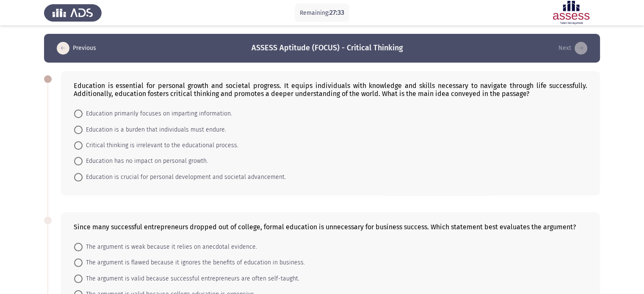
click at [88, 175] on span "Education is crucial for personal development and societal advancement." at bounding box center [184, 177] width 203 height 10
click at [83, 175] on input "Education is crucial for personal development and societal advancement." at bounding box center [78, 177] width 8 height 8
radio input "true"
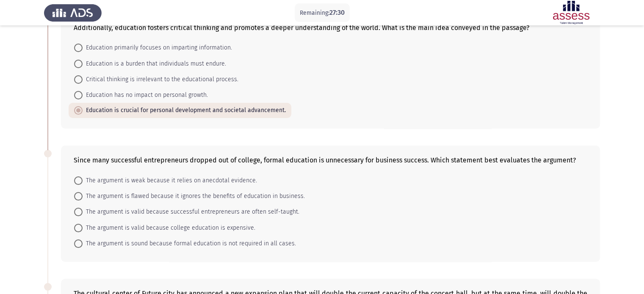
scroll to position [97, 0]
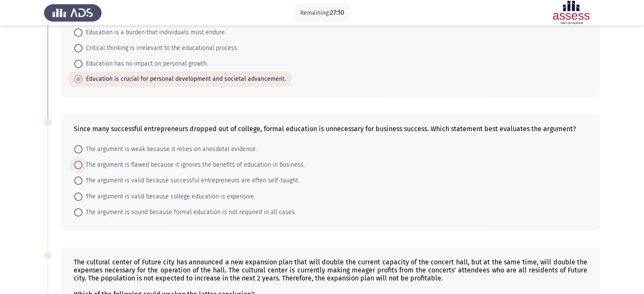
click at [141, 163] on span "The argument is flawed because it ignores the benefits of education in business." at bounding box center [194, 165] width 222 height 10
click at [83, 163] on input "The argument is flawed because it ignores the benefits of education in business." at bounding box center [78, 165] width 8 height 8
radio input "true"
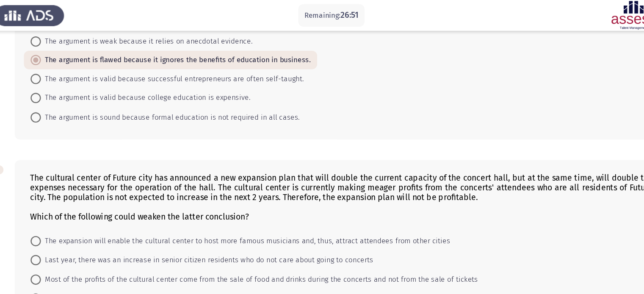
scroll to position [213, 0]
click at [111, 32] on span "The argument is weak because it relies on anecdotal evidence." at bounding box center [170, 34] width 174 height 10
click at [83, 32] on input "The argument is weak because it relies on anecdotal evidence." at bounding box center [78, 34] width 8 height 8
radio input "true"
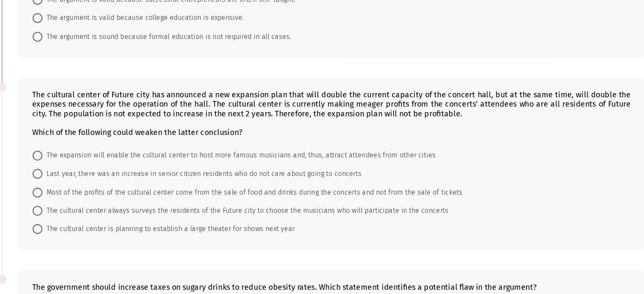
scroll to position [239, 0]
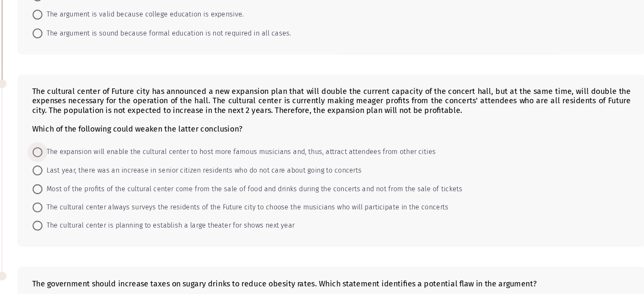
click at [87, 169] on span "The expansion will enable the cultural center to host more famous musicians and…" at bounding box center [251, 172] width 337 height 10
click at [83, 169] on input "The expansion will enable the cultural center to host more famous musicians and…" at bounding box center [78, 172] width 8 height 8
radio input "true"
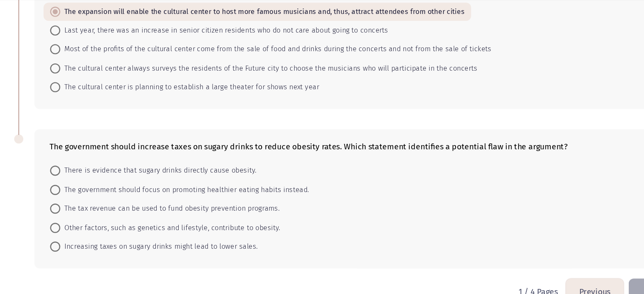
scroll to position [373, 0]
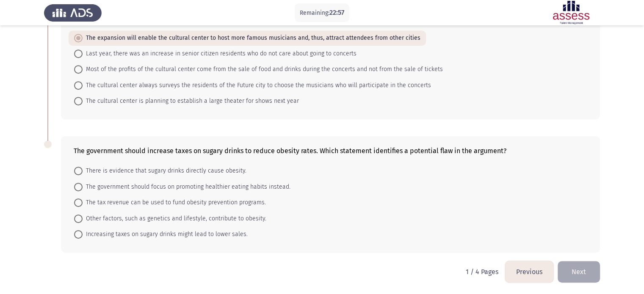
click at [172, 216] on span "Other factors, such as genetics and lifestyle, contribute to obesity." at bounding box center [175, 219] width 184 height 10
click at [83, 216] on input "Other factors, such as genetics and lifestyle, contribute to obesity." at bounding box center [78, 219] width 8 height 8
radio input "true"
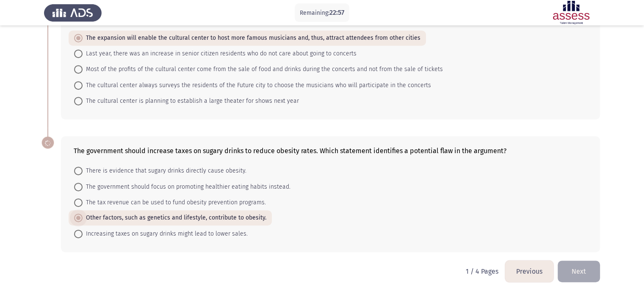
scroll to position [373, 0]
click at [584, 267] on button "Next" at bounding box center [579, 272] width 42 height 22
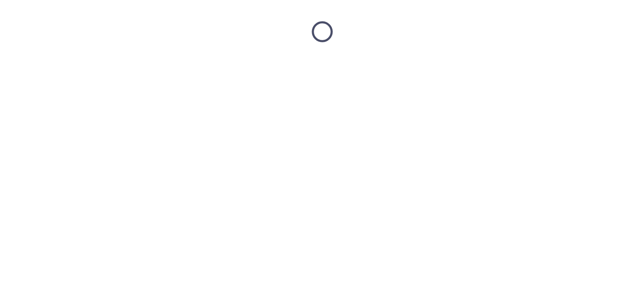
scroll to position [0, 0]
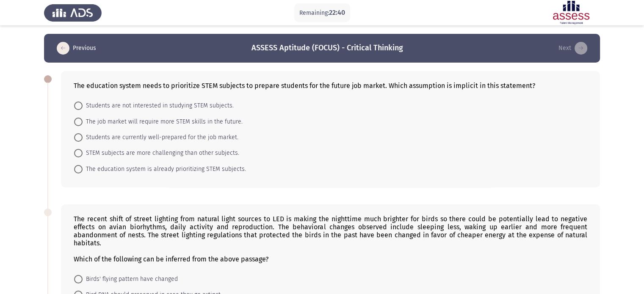
click at [81, 118] on span at bounding box center [78, 122] width 8 height 8
click at [81, 118] on input "The job market will require more STEM skills in the future." at bounding box center [78, 122] width 8 height 8
radio input "true"
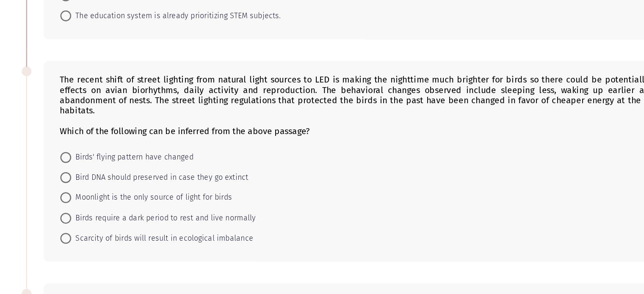
scroll to position [121, 0]
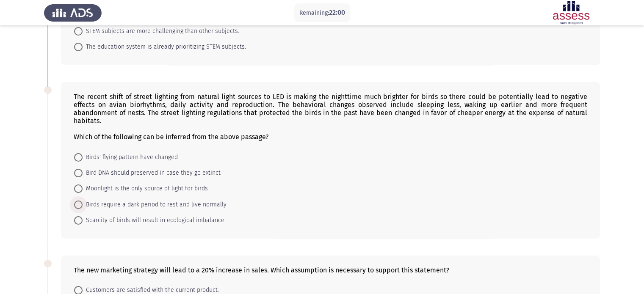
click at [124, 203] on span "Birds require a dark period to rest and live normally" at bounding box center [155, 205] width 144 height 10
click at [83, 203] on input "Birds require a dark period to rest and live normally" at bounding box center [78, 205] width 8 height 8
radio input "true"
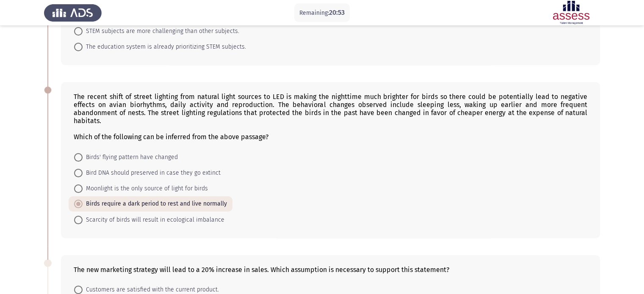
click at [105, 159] on span "Birds' flying pattern have changed" at bounding box center [130, 157] width 95 height 10
click at [83, 159] on input "Birds' flying pattern have changed" at bounding box center [78, 157] width 8 height 8
radio input "true"
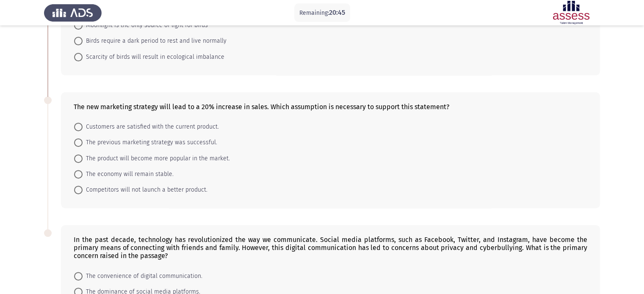
scroll to position [284, 0]
click at [198, 125] on span "Customers are satisfied with the current product." at bounding box center [151, 127] width 136 height 10
click at [83, 125] on input "Customers are satisfied with the current product." at bounding box center [78, 127] width 8 height 8
radio input "true"
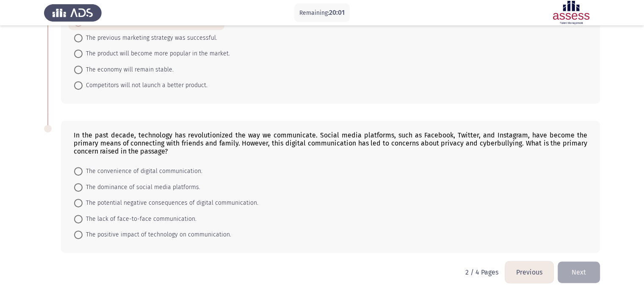
scroll to position [389, 0]
click at [112, 201] on span "The potential negative consequences of digital communication." at bounding box center [171, 202] width 176 height 10
click at [83, 201] on input "The potential negative consequences of digital communication." at bounding box center [78, 202] width 8 height 8
radio input "true"
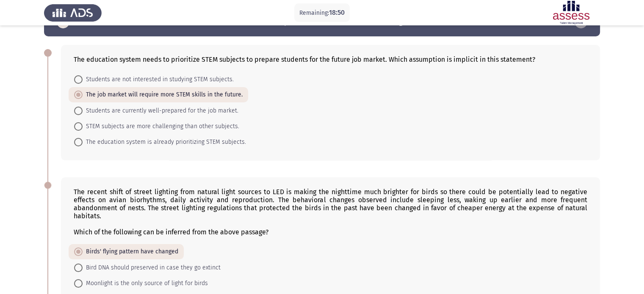
scroll to position [389, 0]
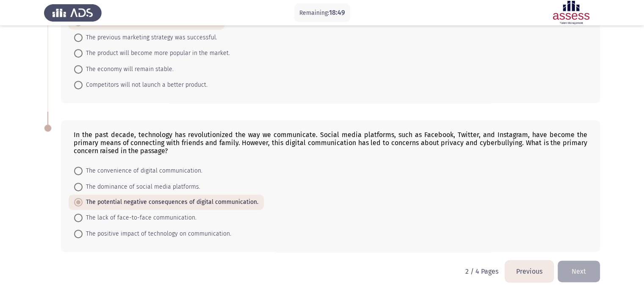
click at [218, 207] on span "The potential negative consequences of digital communication." at bounding box center [171, 202] width 176 height 10
click at [83, 207] on input "The potential negative consequences of digital communication." at bounding box center [78, 202] width 8 height 8
click at [574, 280] on button "Next" at bounding box center [579, 272] width 42 height 22
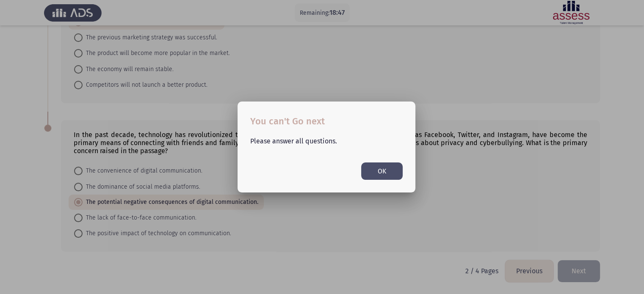
click at [381, 174] on button "OK" at bounding box center [381, 171] width 41 height 17
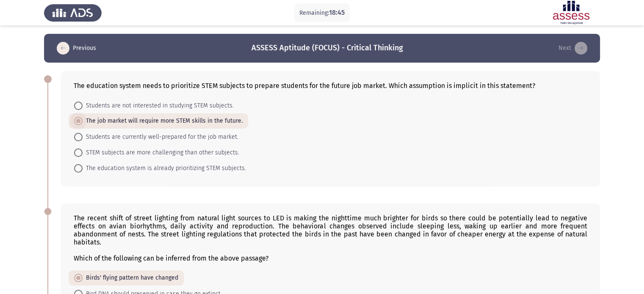
click at [119, 125] on span "The job market will require more STEM skills in the future." at bounding box center [163, 121] width 160 height 10
click at [83, 125] on input "The job market will require more STEM skills in the future." at bounding box center [78, 121] width 8 height 8
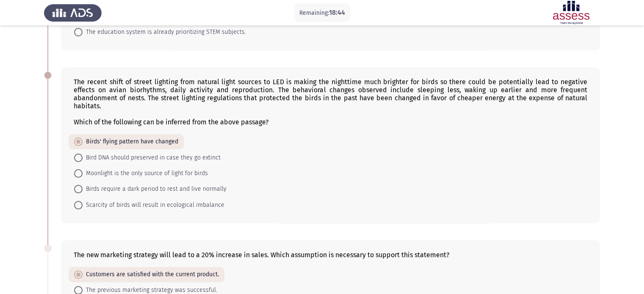
scroll to position [157, 0]
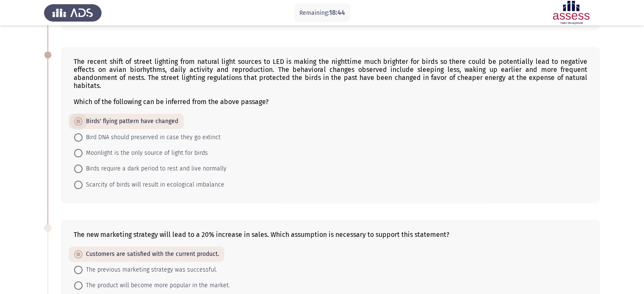
click at [140, 120] on span "Birds' flying pattern have changed" at bounding box center [131, 121] width 96 height 10
click at [83, 120] on input "Birds' flying pattern have changed" at bounding box center [78, 121] width 8 height 8
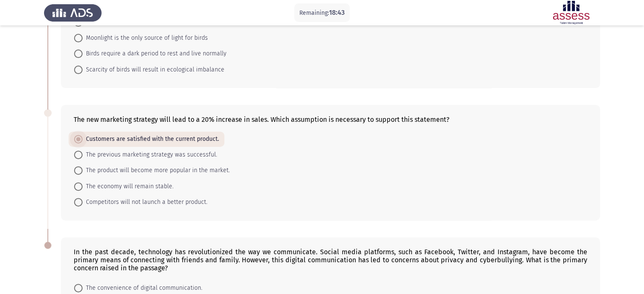
click at [130, 141] on span "Customers are satisfied with the current product." at bounding box center [151, 139] width 136 height 10
click at [83, 141] on input "Customers are satisfied with the current product." at bounding box center [78, 139] width 8 height 8
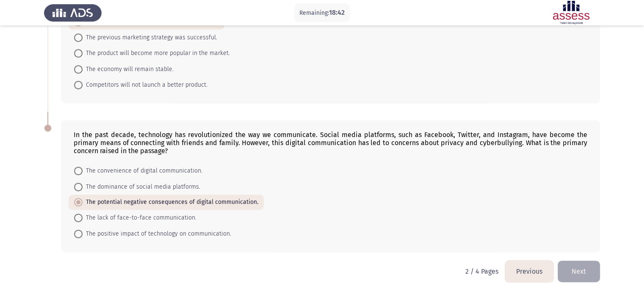
scroll to position [389, 0]
click at [139, 204] on span "The potential negative consequences of digital communication." at bounding box center [171, 203] width 176 height 10
click at [83, 204] on input "The potential negative consequences of digital communication." at bounding box center [78, 203] width 8 height 8
click at [144, 186] on span "The dominance of social media platforms." at bounding box center [142, 187] width 118 height 10
click at [83, 186] on input "The dominance of social media platforms." at bounding box center [78, 187] width 8 height 8
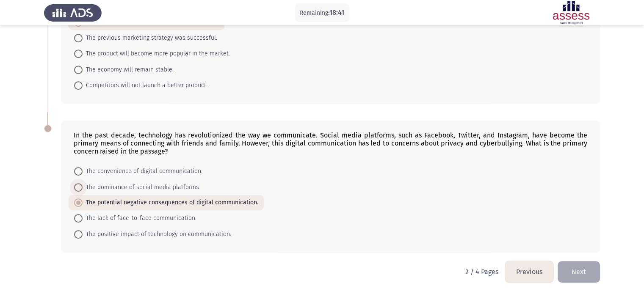
radio input "true"
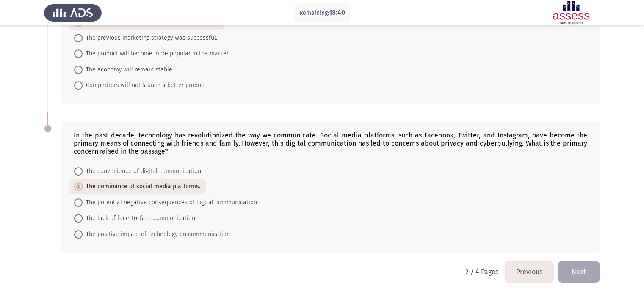
click at [144, 196] on mat-radio-button "The potential negative consequences of digital communication." at bounding box center [166, 202] width 195 height 16
click at [137, 205] on span "The potential negative consequences of digital communication." at bounding box center [171, 203] width 176 height 10
click at [83, 205] on input "The potential negative consequences of digital communication." at bounding box center [78, 203] width 8 height 8
radio input "true"
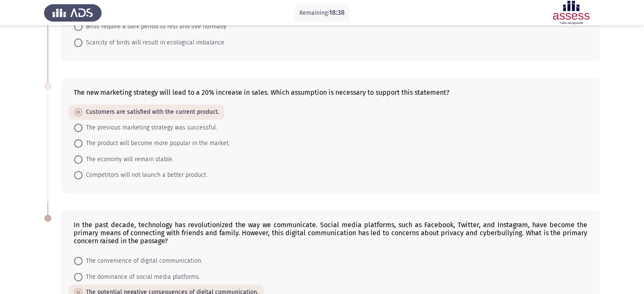
scroll to position [298, 0]
click at [124, 124] on span "The previous marketing strategy was successful." at bounding box center [150, 128] width 135 height 10
click at [83, 124] on input "The previous marketing strategy was successful." at bounding box center [78, 128] width 8 height 8
radio input "true"
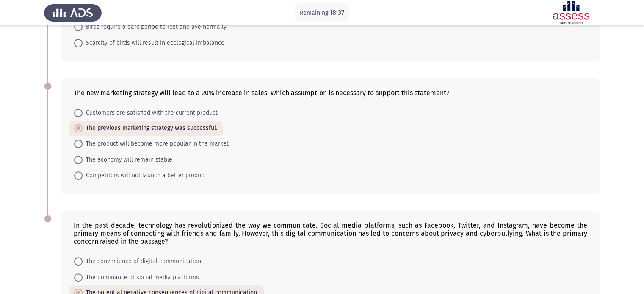
click at [130, 112] on span "Customers are satisfied with the current product." at bounding box center [151, 113] width 136 height 10
click at [83, 112] on input "Customers are satisfied with the current product." at bounding box center [78, 113] width 8 height 8
radio input "true"
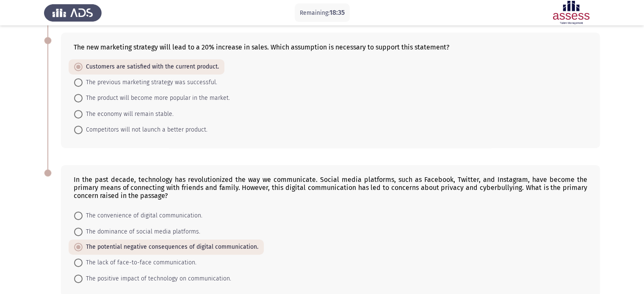
scroll to position [389, 0]
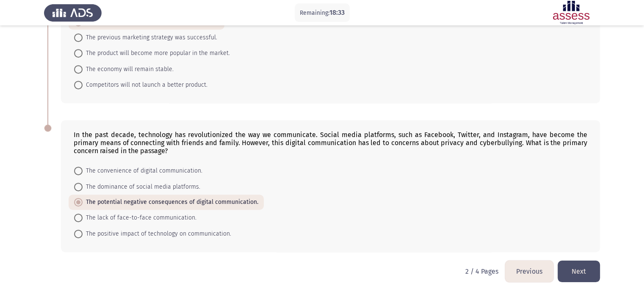
click at [574, 269] on button "Next" at bounding box center [579, 272] width 42 height 22
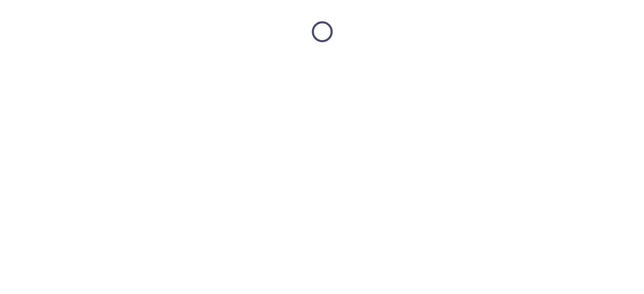
scroll to position [0, 0]
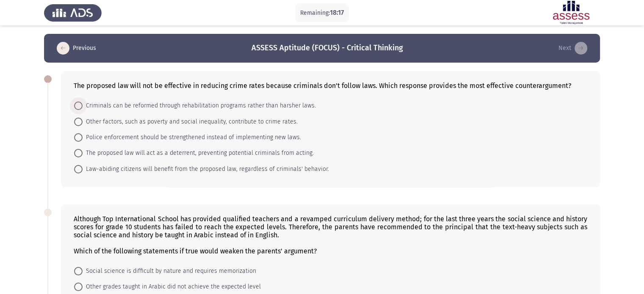
click at [173, 104] on span "Criminals can be reformed through rehabilitation programs rather than harsher l…" at bounding box center [199, 106] width 233 height 10
click at [83, 104] on input "Criminals can be reformed through rehabilitation programs rather than harsher l…" at bounding box center [78, 106] width 8 height 8
radio input "true"
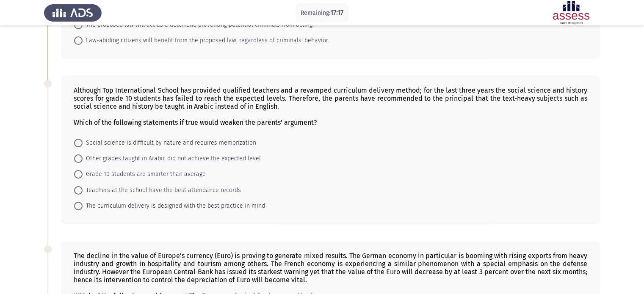
scroll to position [62, 0]
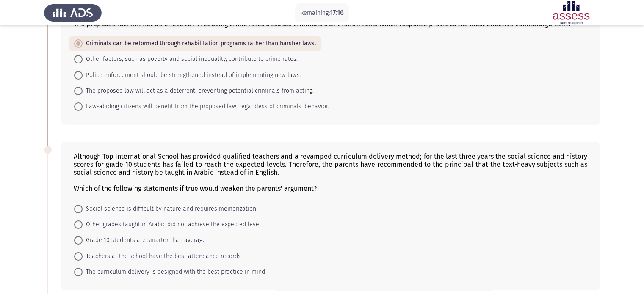
click at [133, 88] on span "The proposed law will act as a deterrent, preventing potential criminals from a…" at bounding box center [198, 91] width 231 height 10
click at [83, 88] on input "The proposed law will act as a deterrent, preventing potential criminals from a…" at bounding box center [78, 91] width 8 height 8
radio input "true"
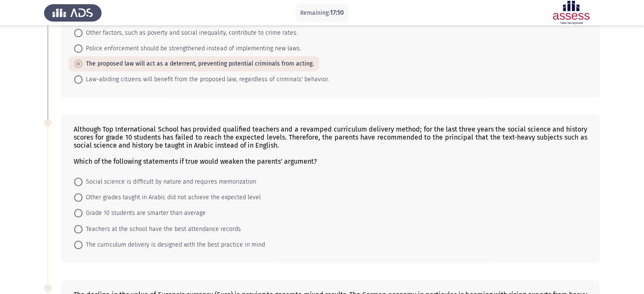
scroll to position [89, 0]
click at [313, 215] on form "Social science is difficult by nature and requires memorization Other grades ta…" at bounding box center [331, 212] width 514 height 79
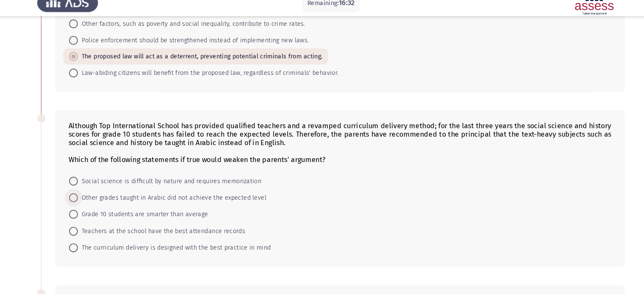
click at [121, 196] on span "Other grades taught in Arabic did not achieve the expected level" at bounding box center [172, 197] width 178 height 10
click at [83, 196] on input "Other grades taught in Arabic did not achieve the expected level" at bounding box center [78, 197] width 8 height 8
radio input "true"
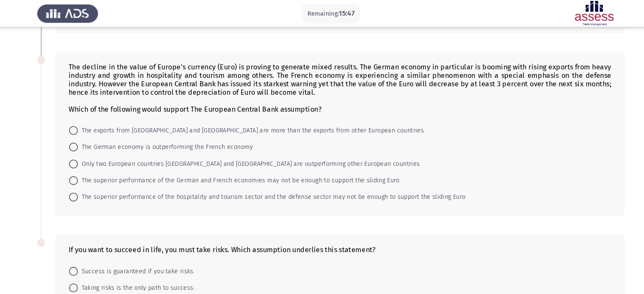
scroll to position [320, 0]
click at [309, 171] on span "The superior performance of the German and French economies may not be enough t…" at bounding box center [235, 171] width 304 height 10
click at [83, 171] on input "The superior performance of the German and French economies may not be enough t…" at bounding box center [78, 171] width 8 height 8
radio input "true"
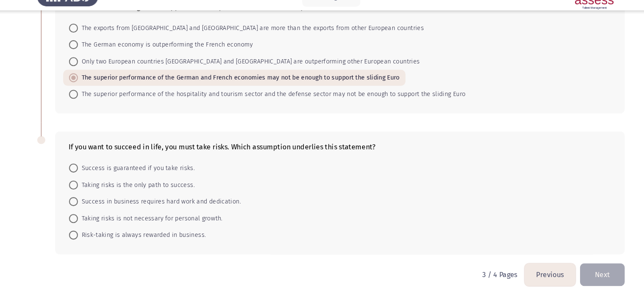
scroll to position [406, 0]
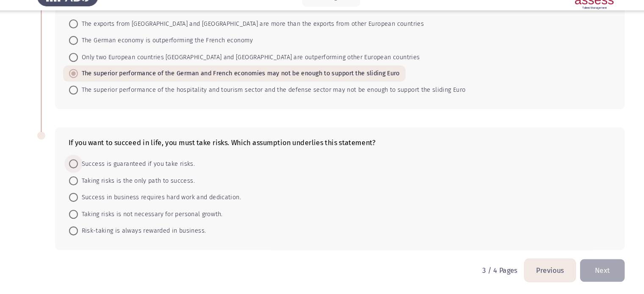
click at [168, 171] on span "Success is guaranteed if you take risks." at bounding box center [138, 171] width 110 height 10
click at [83, 171] on input "Success is guaranteed if you take risks." at bounding box center [78, 170] width 8 height 8
radio input "true"
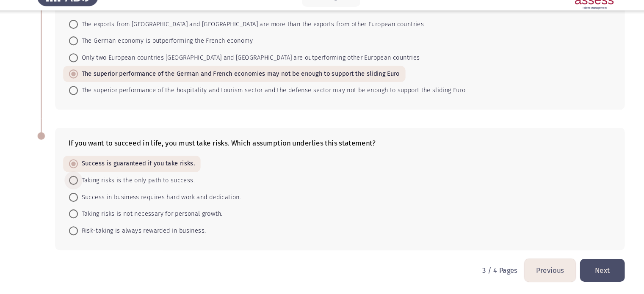
click at [175, 185] on span "Taking risks is the only path to success." at bounding box center [138, 186] width 110 height 10
click at [83, 185] on input "Taking risks is the only path to success." at bounding box center [78, 186] width 8 height 8
radio input "true"
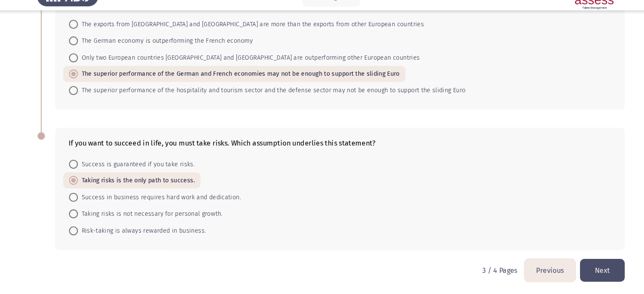
click at [576, 271] on button "Next" at bounding box center [579, 272] width 42 height 22
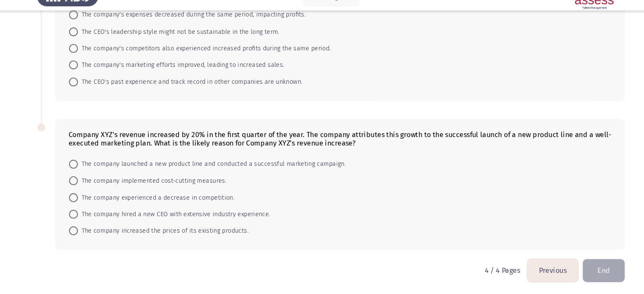
scroll to position [0, 0]
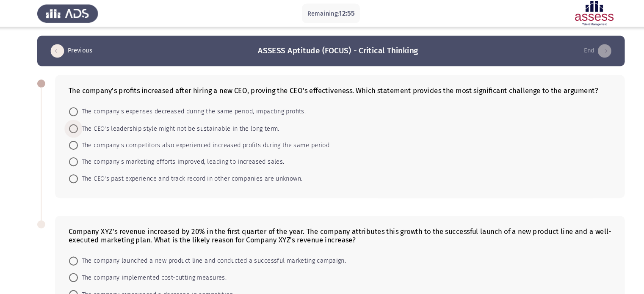
click at [185, 123] on span "The CEO's leadership style might not be sustainable in the long term." at bounding box center [178, 122] width 191 height 10
click at [83, 123] on input "The CEO's leadership style might not be sustainable in the long term." at bounding box center [78, 122] width 8 height 8
radio input "true"
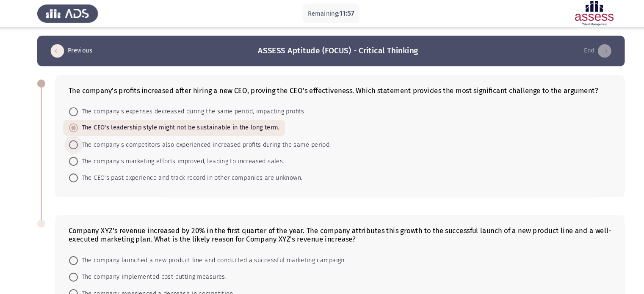
click at [182, 138] on span "The company's competitors also experienced increased profits during the same pe…" at bounding box center [202, 137] width 239 height 10
click at [83, 138] on input "The company's competitors also experienced increased profits during the same pe…" at bounding box center [78, 137] width 8 height 8
radio input "true"
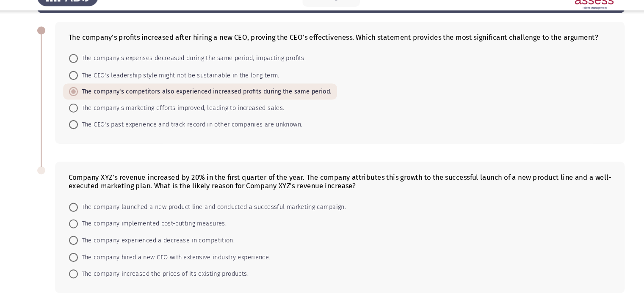
scroll to position [76, 0]
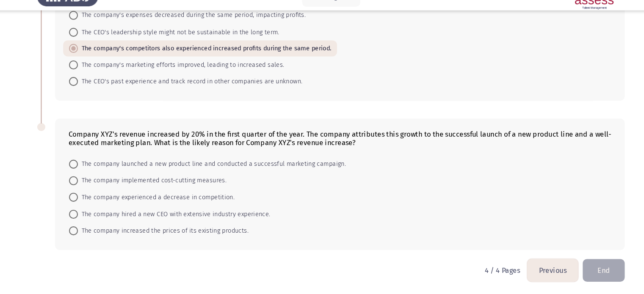
click at [155, 170] on span "The company launched a new product line and conducted a successful marketing ca…" at bounding box center [210, 171] width 254 height 10
click at [83, 170] on input "The company launched a new product line and conducted a successful marketing ca…" at bounding box center [78, 171] width 8 height 8
radio input "true"
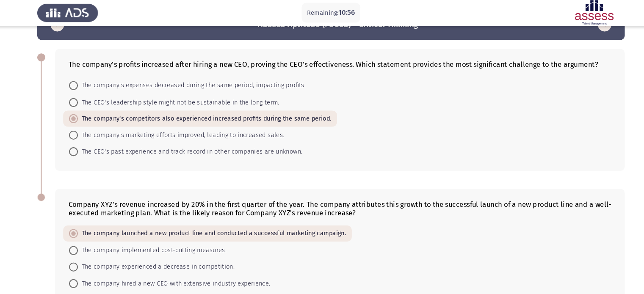
scroll to position [75, 0]
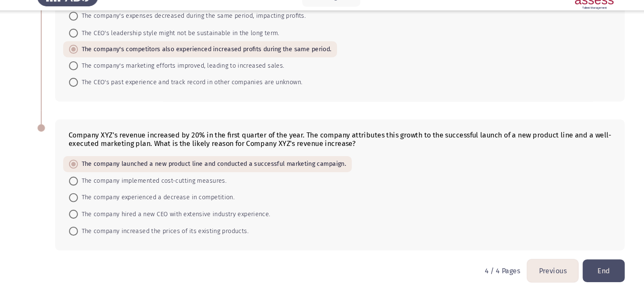
click at [572, 267] on button "End" at bounding box center [580, 272] width 40 height 22
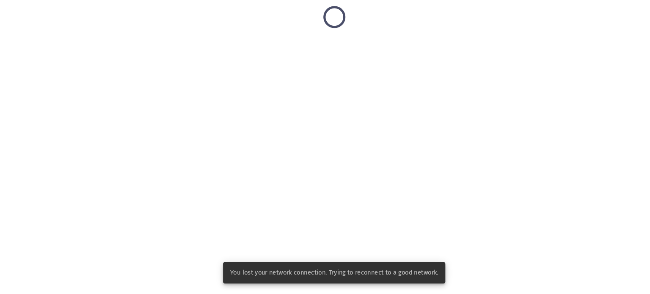
scroll to position [0, 0]
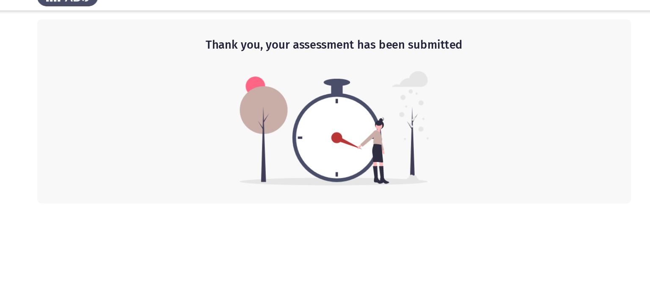
click at [313, 142] on img at bounding box center [325, 137] width 179 height 108
